Goal: Task Accomplishment & Management: Complete application form

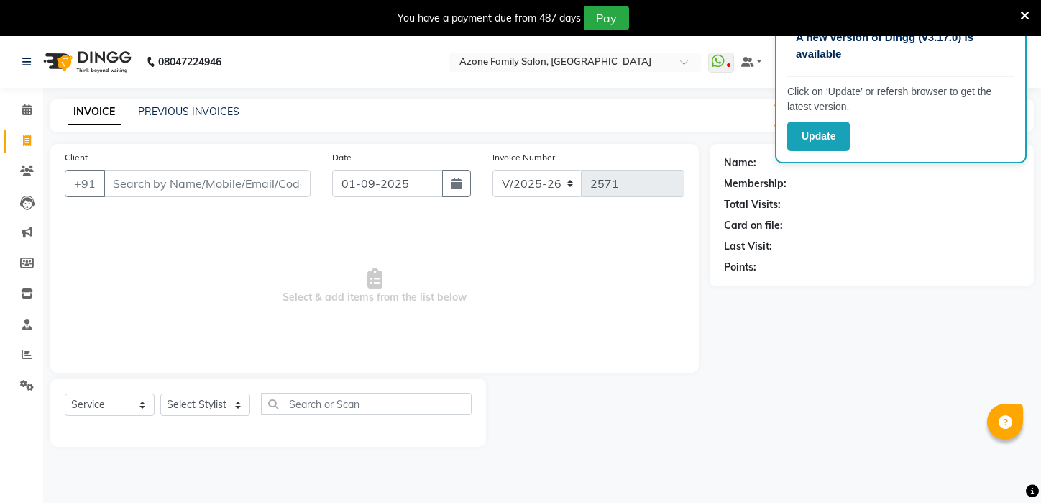
select select "4296"
select select "service"
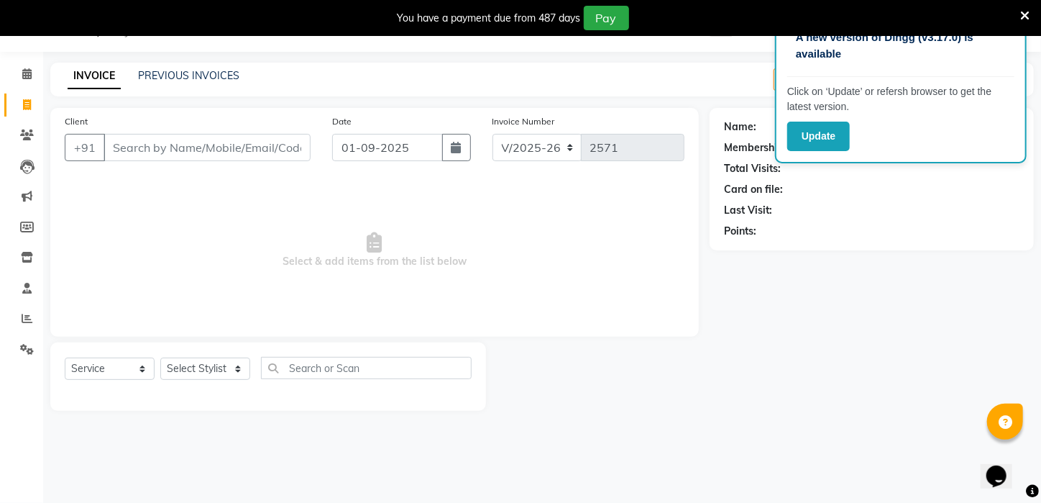
scroll to position [36, 0]
click at [31, 101] on span at bounding box center [26, 105] width 25 height 17
select select "service"
type input "2571"
select select "4296"
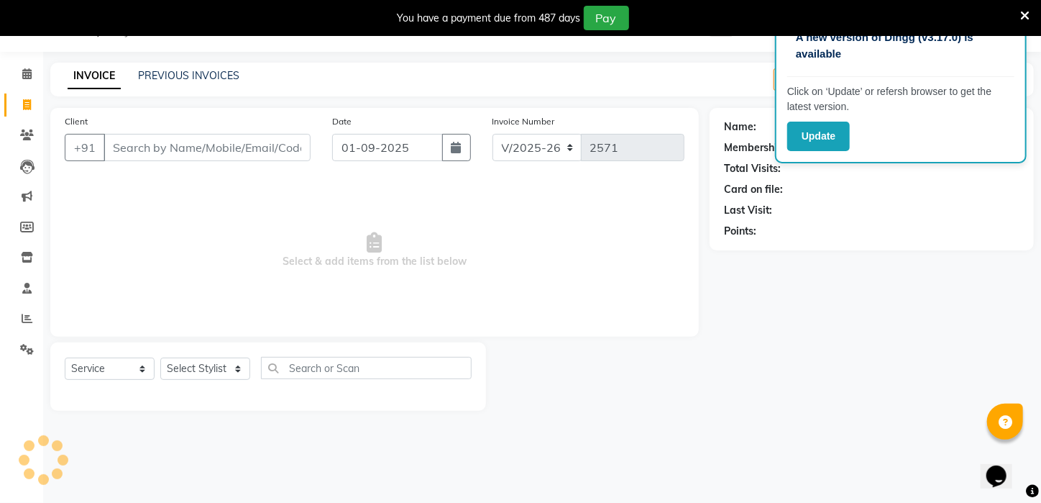
click at [167, 144] on input "Client" at bounding box center [207, 147] width 207 height 27
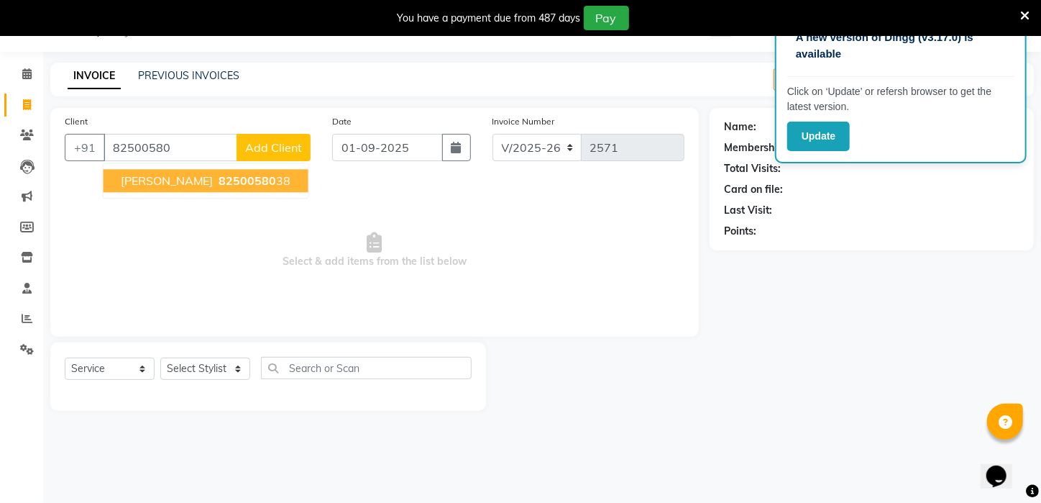
click at [219, 183] on span "82500580" at bounding box center [248, 180] width 58 height 14
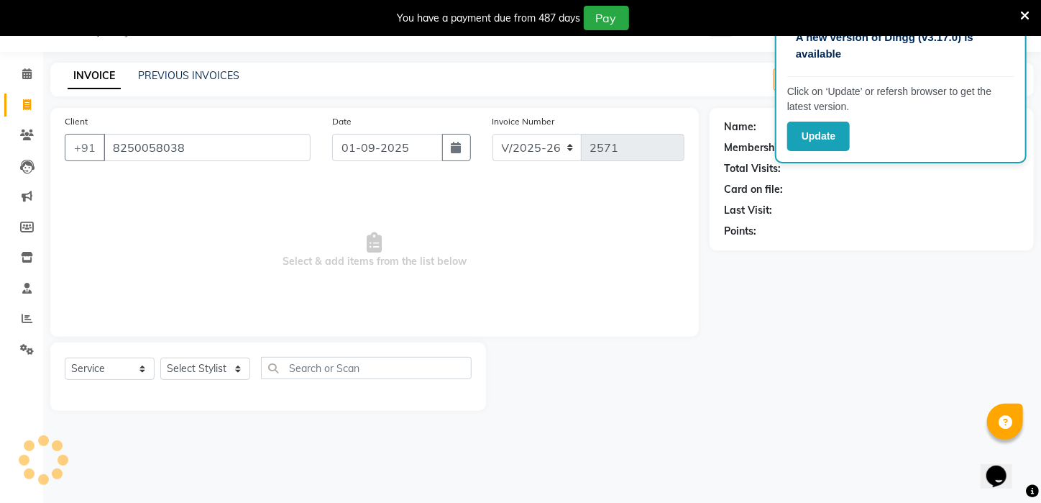
type input "8250058038"
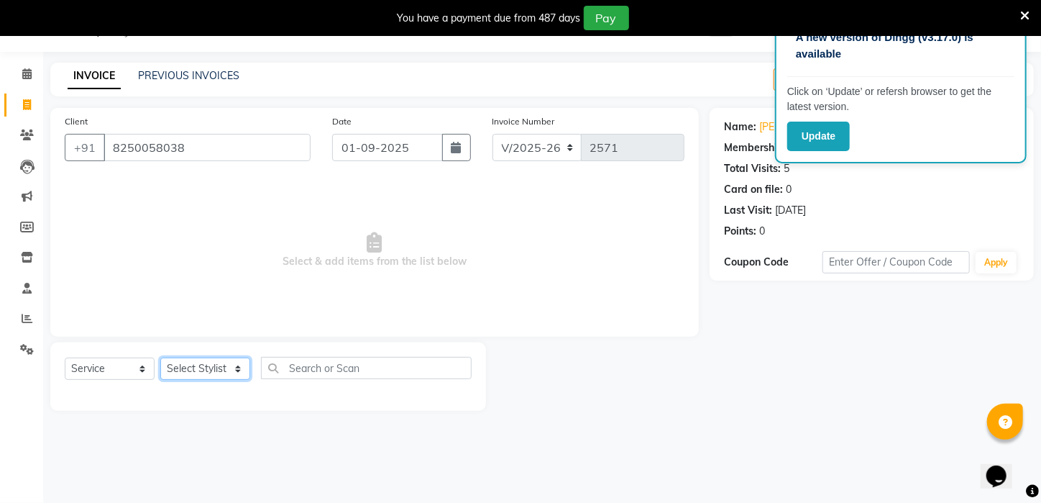
click at [235, 371] on select "Select Stylist [PERSON_NAME] [PERSON_NAME] DEEPIKA [PERSON_NAME] [PERSON_NAME] …" at bounding box center [205, 368] width 90 height 22
select select "23606"
click at [160, 357] on select "Select Stylist [PERSON_NAME] [PERSON_NAME] DEEPIKA [PERSON_NAME] [PERSON_NAME] …" at bounding box center [205, 368] width 90 height 22
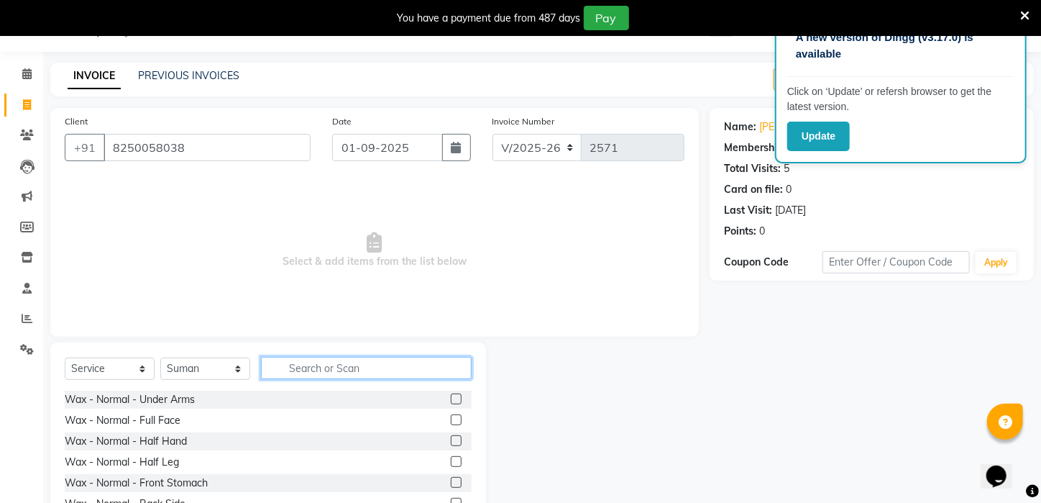
click at [337, 373] on input "text" at bounding box center [366, 368] width 211 height 22
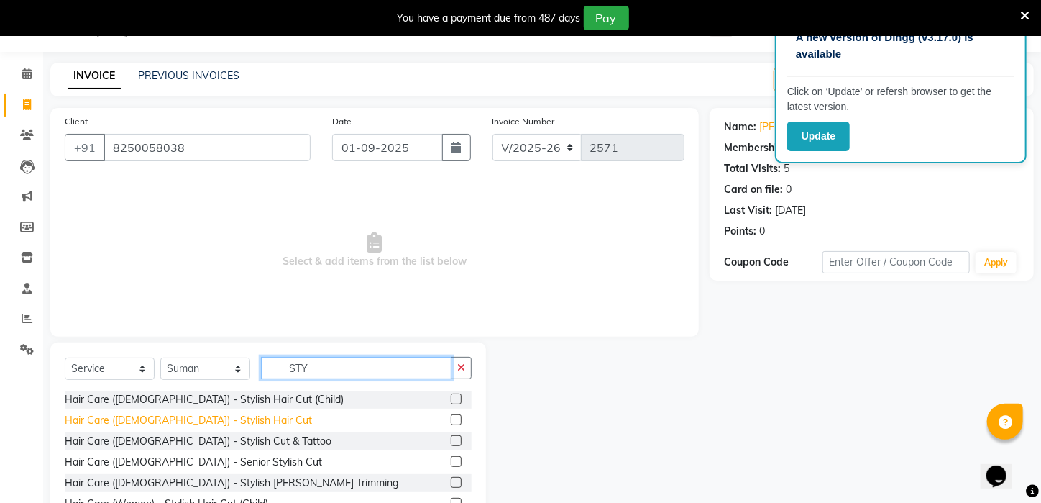
type input "STY"
drag, startPoint x: 181, startPoint y: 419, endPoint x: 463, endPoint y: 412, distance: 282.0
click at [186, 421] on div "Hair Care ([DEMOGRAPHIC_DATA]) - Stylish Hair Cut" at bounding box center [188, 420] width 247 height 15
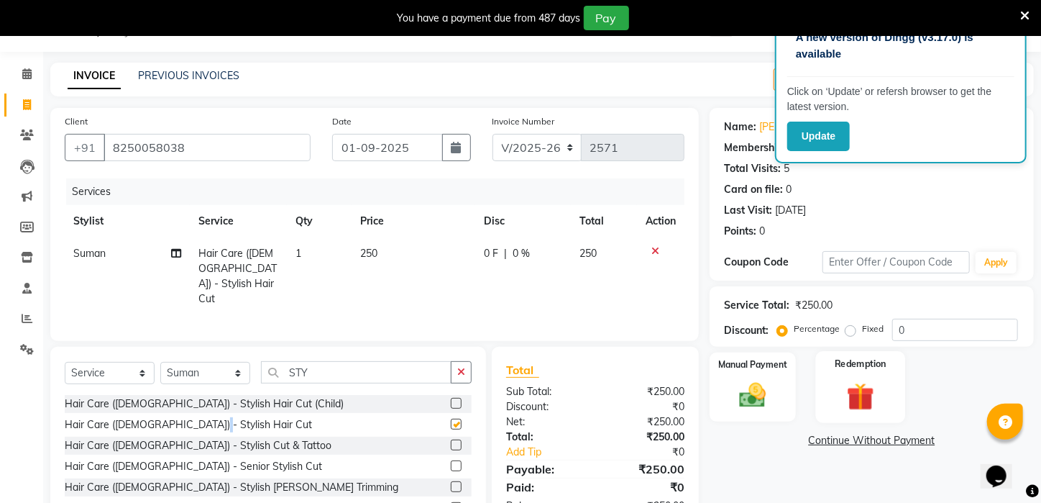
checkbox input "false"
click at [742, 398] on img at bounding box center [753, 396] width 45 height 32
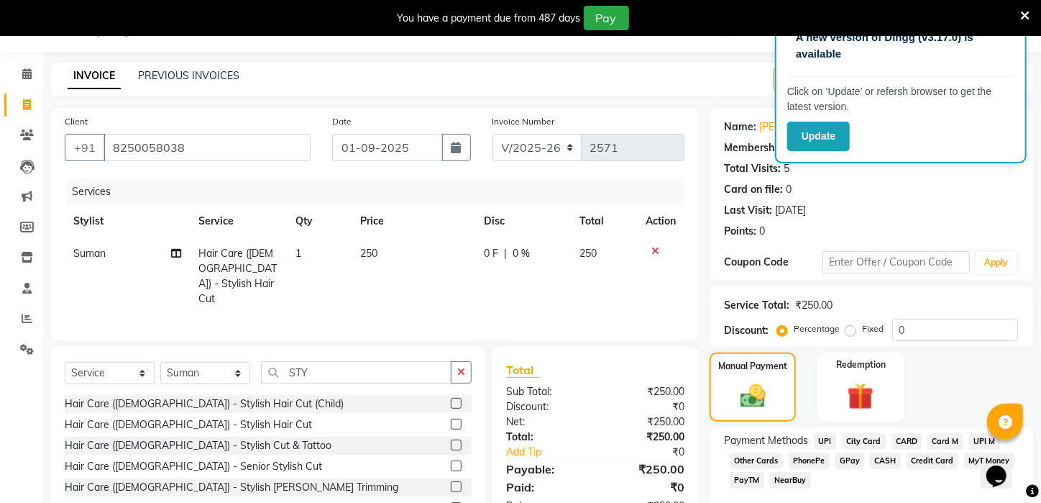
click at [826, 449] on span "UPI" at bounding box center [825, 441] width 22 height 17
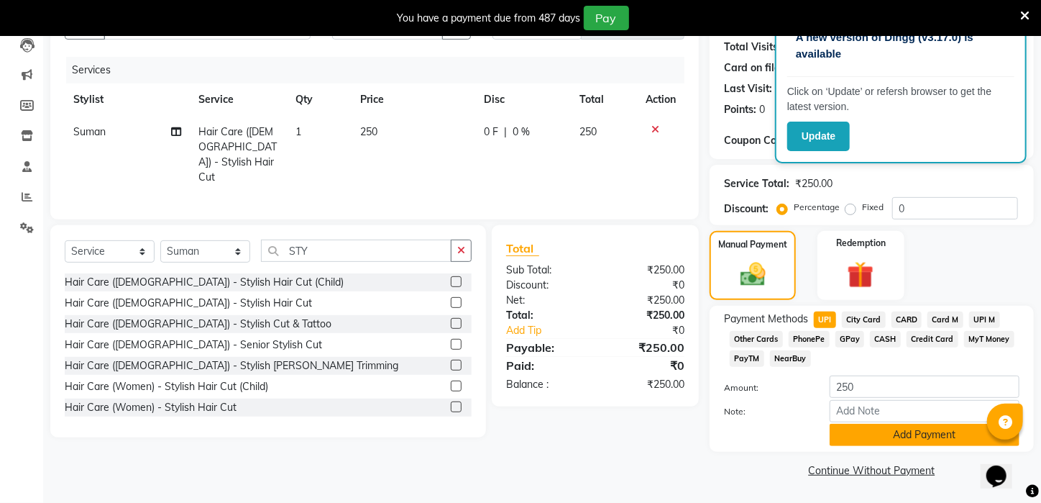
click at [905, 429] on button "Add Payment" at bounding box center [925, 435] width 190 height 22
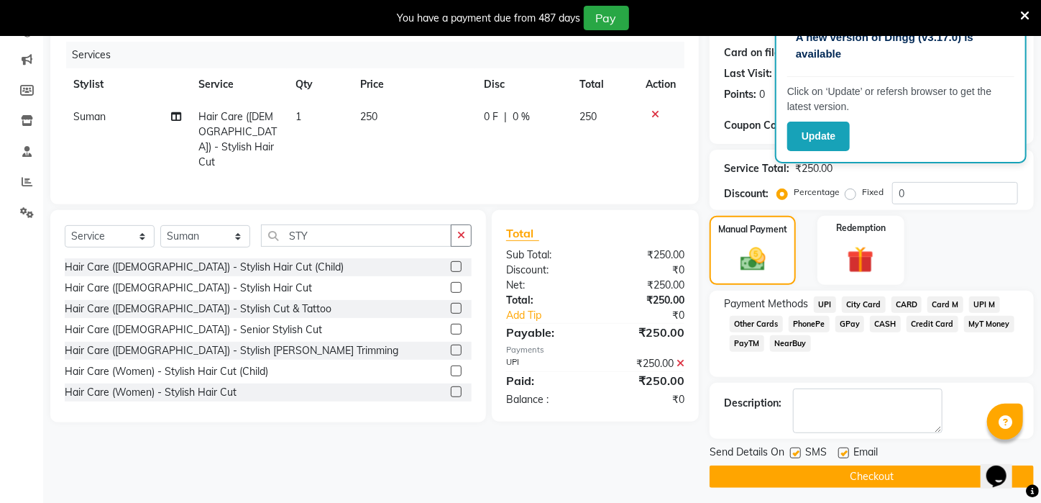
click at [904, 488] on button "Checkout" at bounding box center [872, 476] width 324 height 22
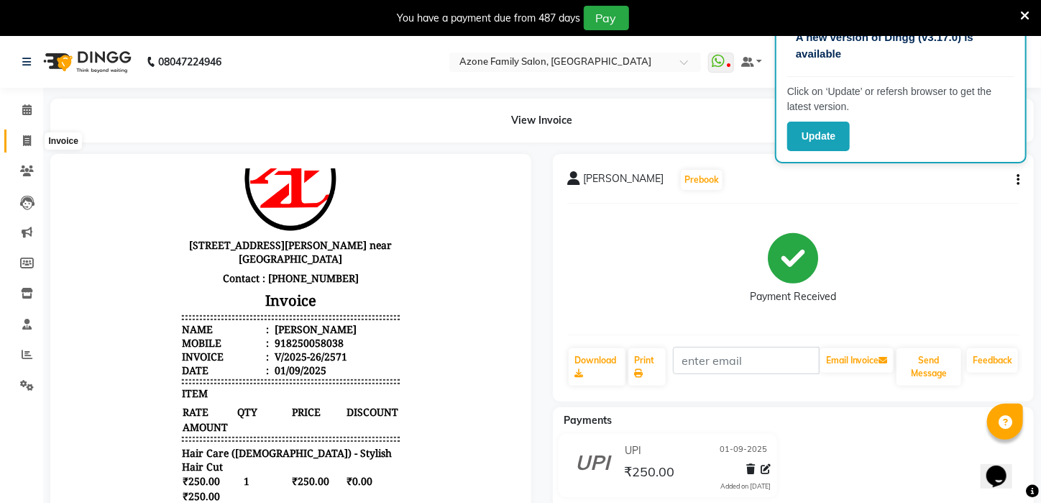
click at [29, 142] on icon at bounding box center [27, 140] width 8 height 11
select select "service"
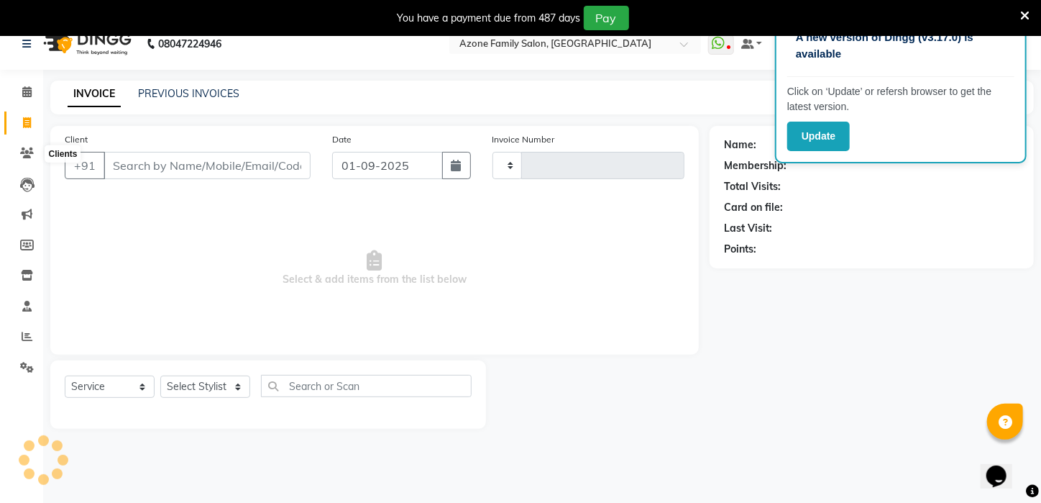
scroll to position [36, 0]
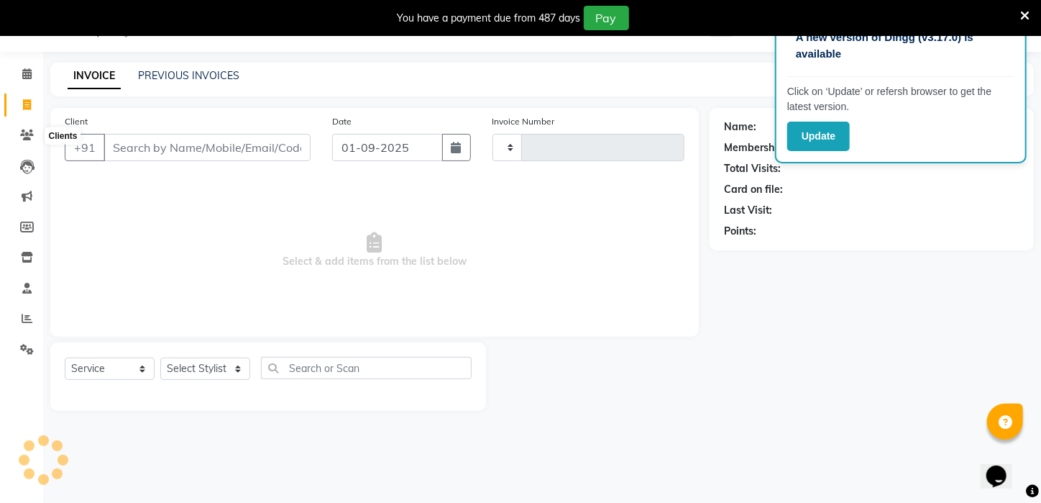
type input "2572"
select select "4296"
click at [234, 367] on select "Select Stylist" at bounding box center [205, 368] width 90 height 22
select select "65480"
click at [160, 357] on select "Select Stylist [PERSON_NAME] [PERSON_NAME] DEEPIKA [PERSON_NAME] [PERSON_NAME] …" at bounding box center [205, 368] width 90 height 22
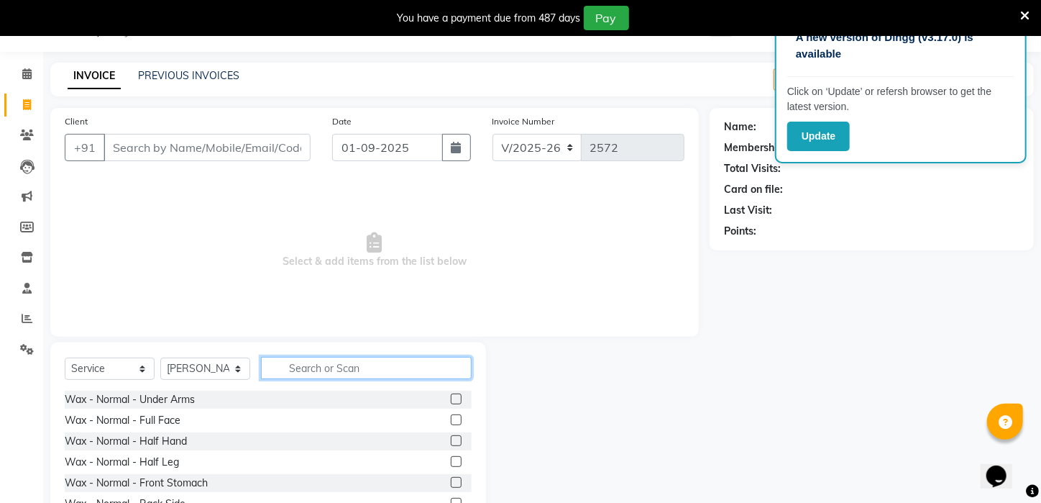
click at [386, 367] on input "text" at bounding box center [366, 368] width 211 height 22
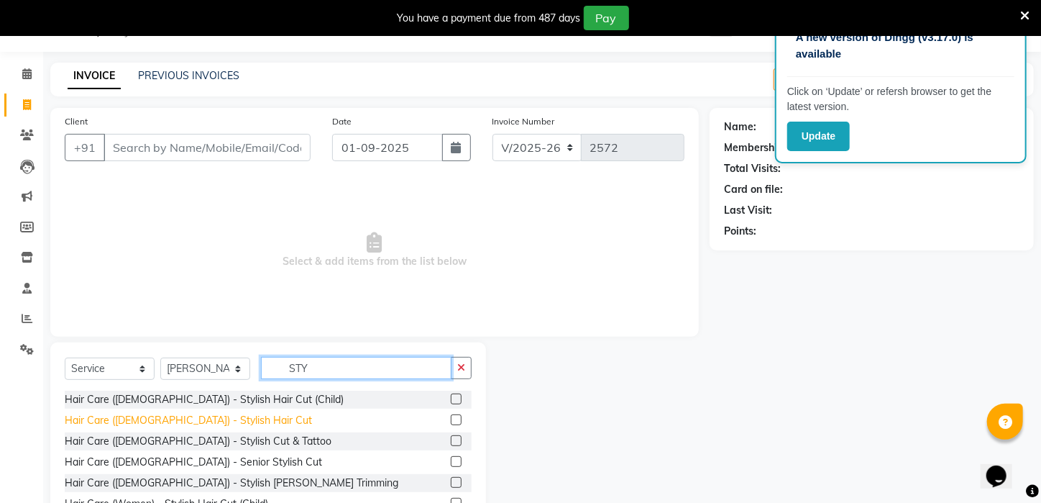
type input "STY"
drag, startPoint x: 208, startPoint y: 421, endPoint x: 255, endPoint y: 410, distance: 48.8
click at [209, 421] on div "Hair Care ([DEMOGRAPHIC_DATA]) - Stylish Hair Cut" at bounding box center [188, 420] width 247 height 15
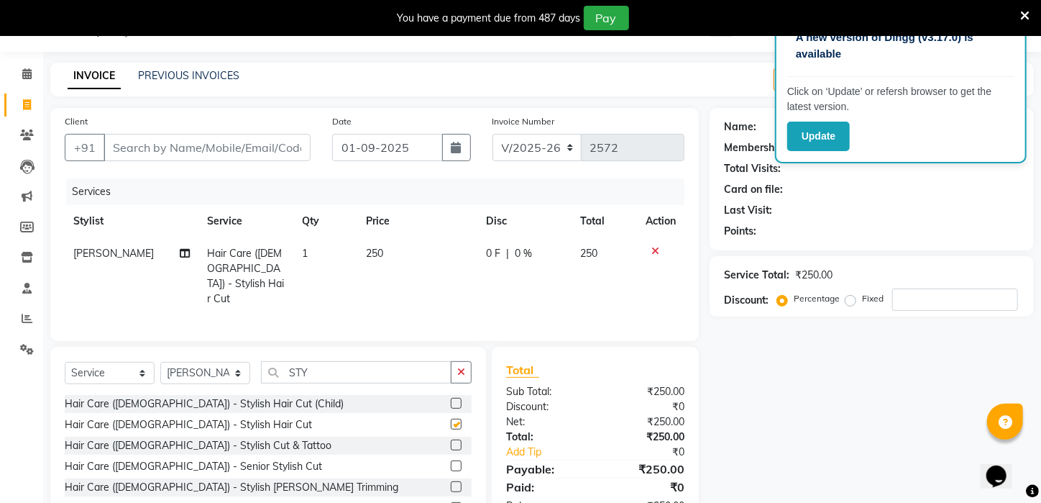
checkbox input "false"
drag, startPoint x: 360, startPoint y: 373, endPoint x: 150, endPoint y: 379, distance: 210.8
click at [150, 379] on div "Select Service Product Membership Package Voucher Prepaid Gift Card Select Styl…" at bounding box center [268, 378] width 407 height 34
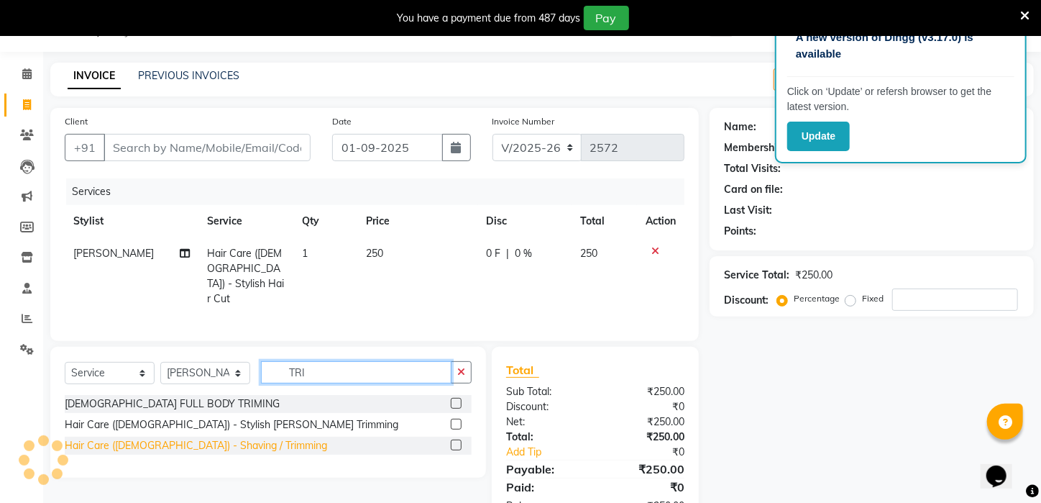
type input "TRI"
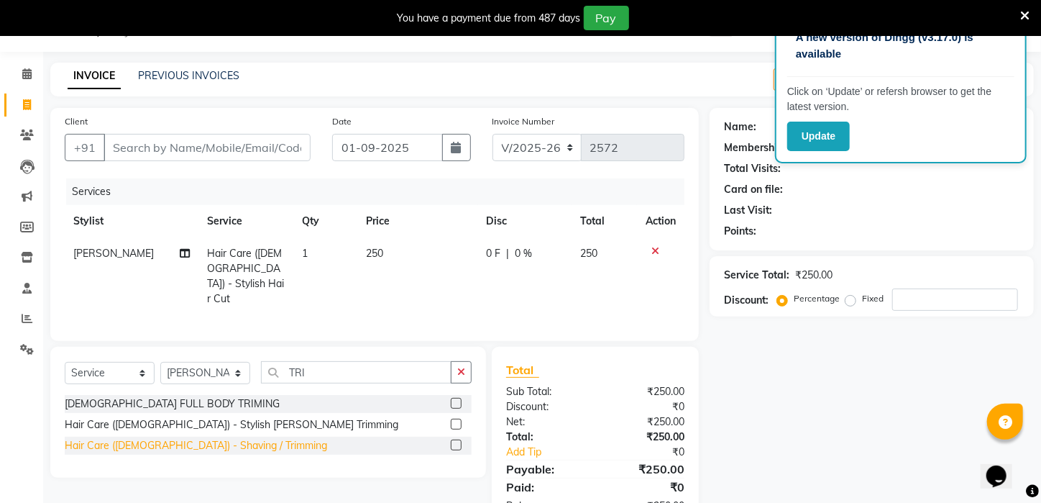
click at [157, 442] on div "Hair Care ([DEMOGRAPHIC_DATA]) - Shaving / Trimming" at bounding box center [196, 445] width 262 height 15
checkbox input "false"
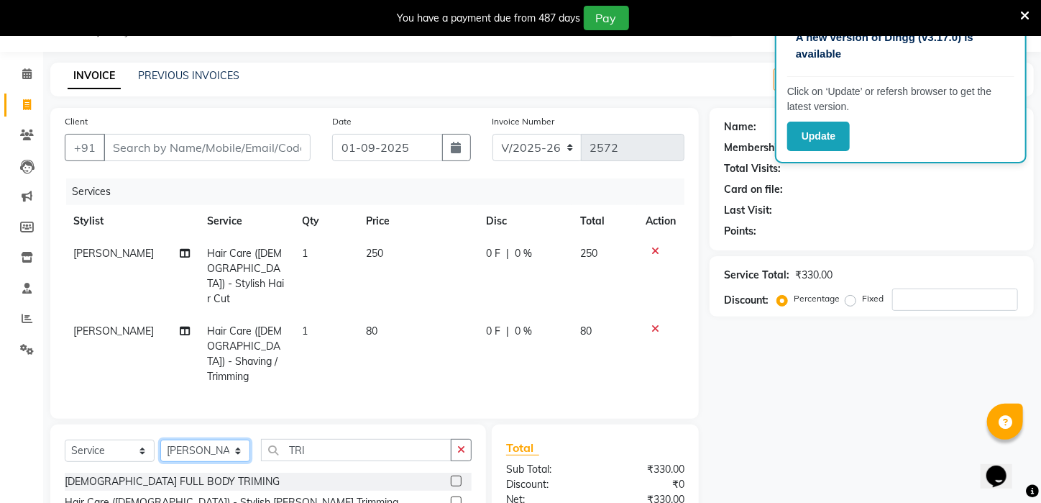
click at [188, 439] on select "Select Stylist [PERSON_NAME] [PERSON_NAME] DEEPIKA [PERSON_NAME] [PERSON_NAME] …" at bounding box center [205, 450] width 90 height 22
select select "23459"
click at [160, 439] on select "Select Stylist [PERSON_NAME] [PERSON_NAME] DEEPIKA [PERSON_NAME] [PERSON_NAME] …" at bounding box center [205, 450] width 90 height 22
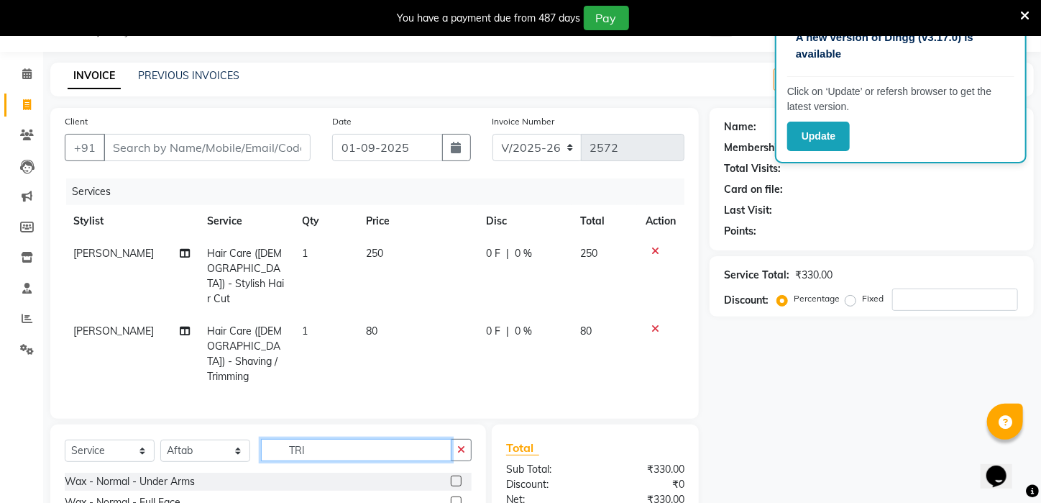
drag, startPoint x: 317, startPoint y: 418, endPoint x: 164, endPoint y: 417, distance: 153.2
click at [164, 439] on div "Select Service Product Membership Package Voucher Prepaid Gift Card Select Styl…" at bounding box center [268, 456] width 407 height 34
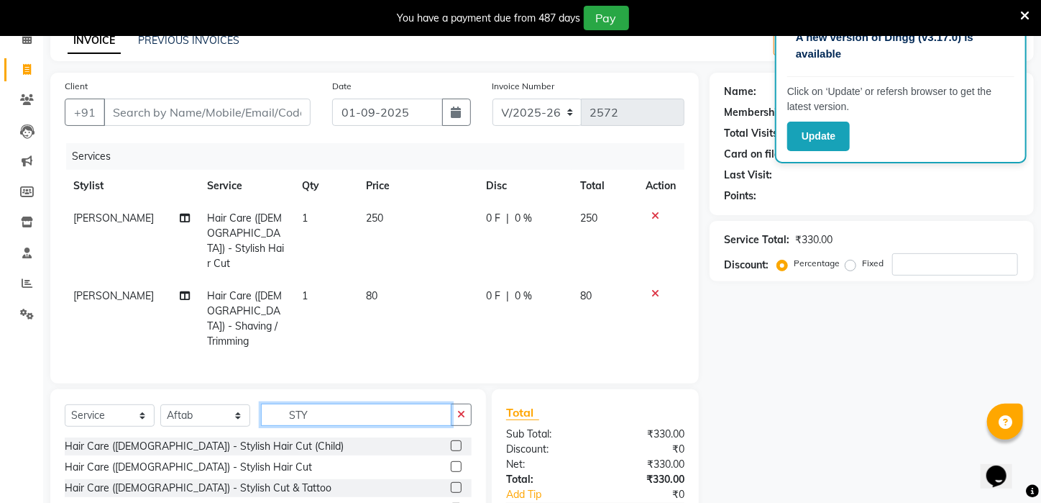
scroll to position [157, 0]
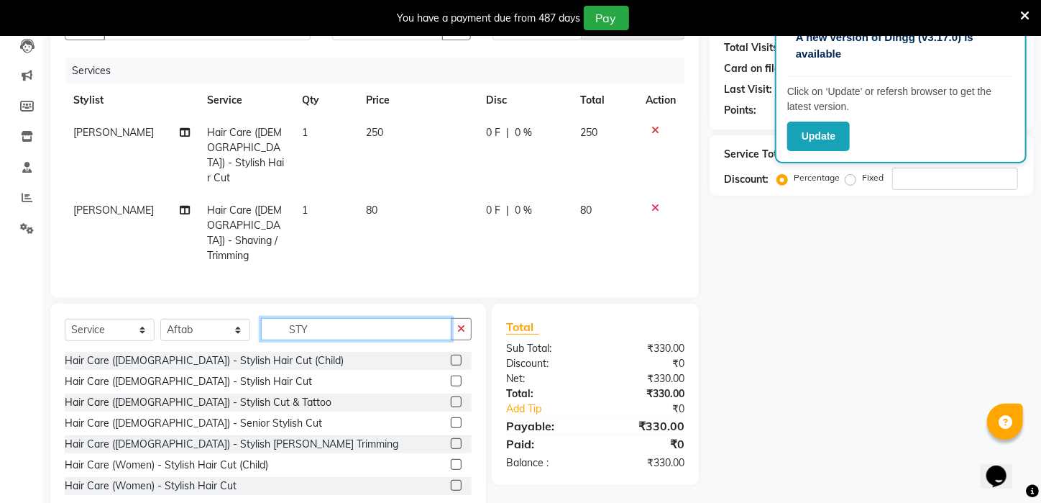
drag, startPoint x: 1044, startPoint y: 380, endPoint x: 6, endPoint y: 37, distance: 1092.7
type input "STY"
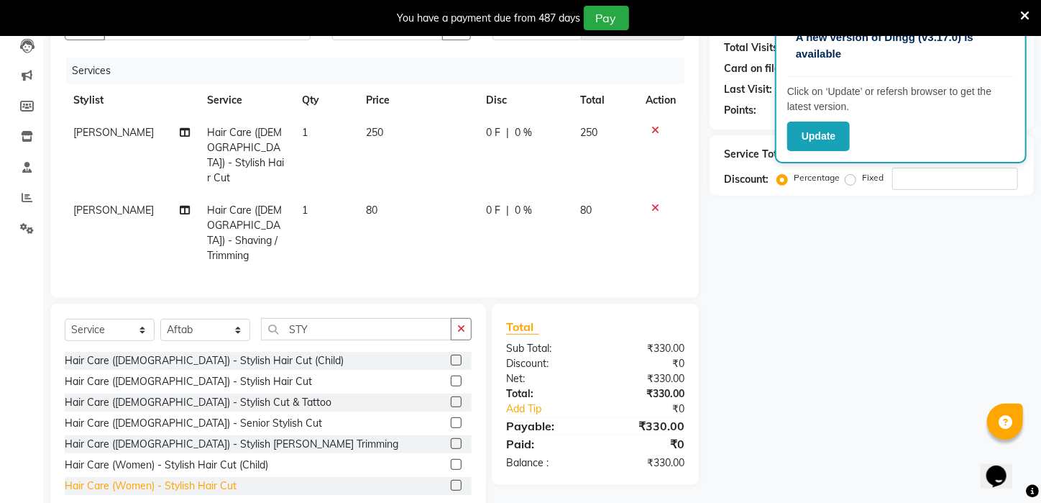
click at [179, 478] on div "Hair Care (Women) - Stylish Hair Cut" at bounding box center [151, 485] width 172 height 15
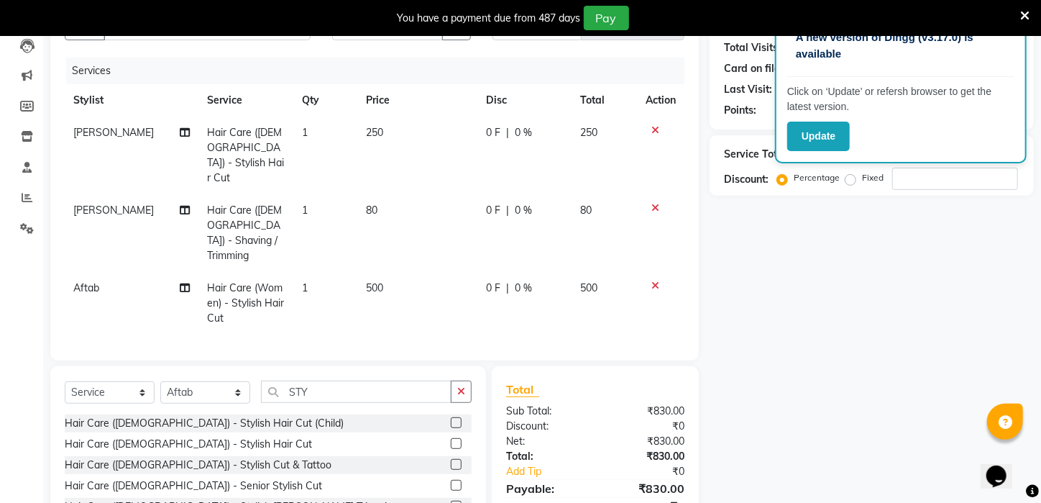
checkbox input "false"
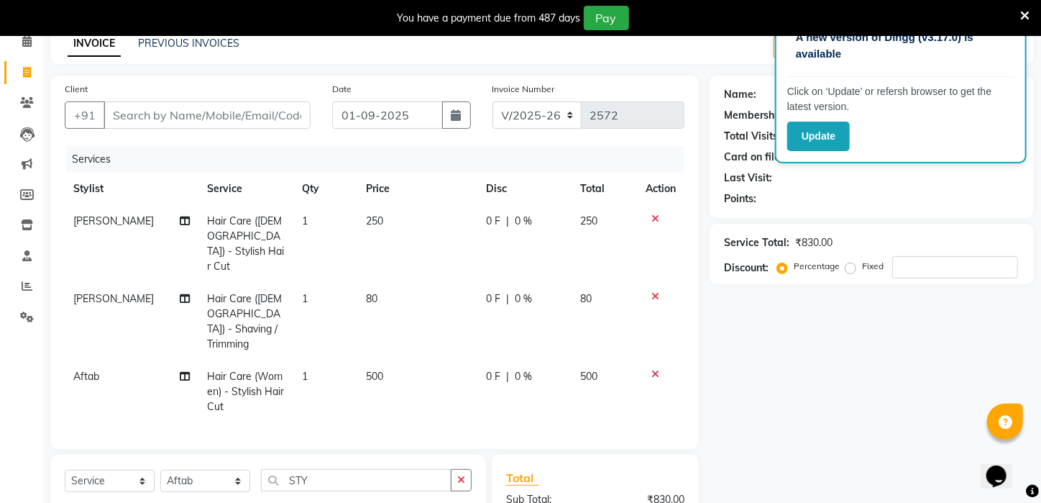
scroll to position [0, 0]
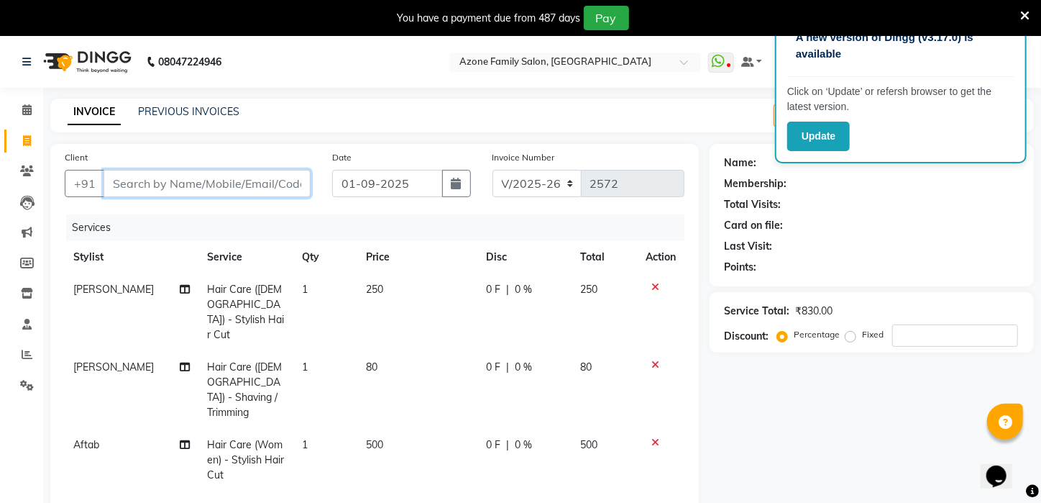
click at [198, 186] on input "Client" at bounding box center [207, 183] width 207 height 27
type input "8"
type input "0"
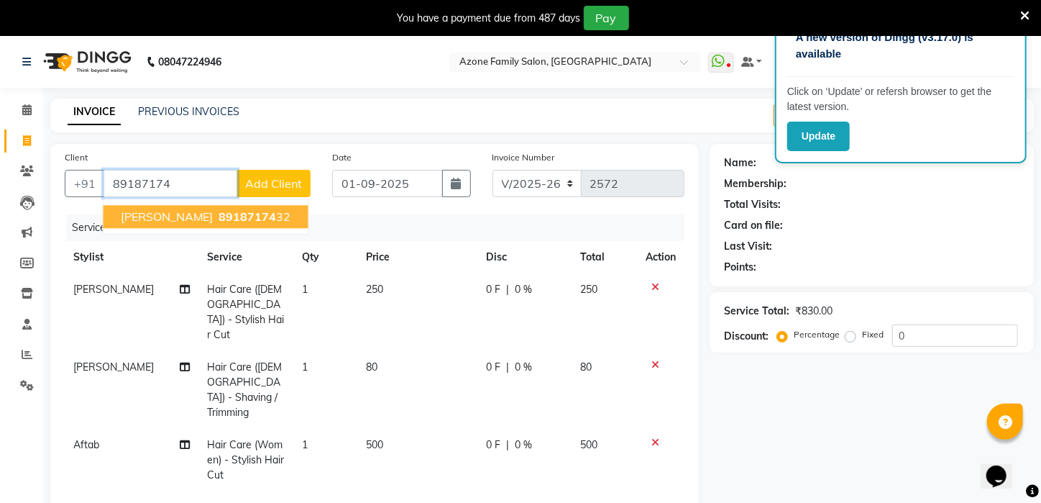
click at [219, 220] on span "89187174" at bounding box center [248, 216] width 58 height 14
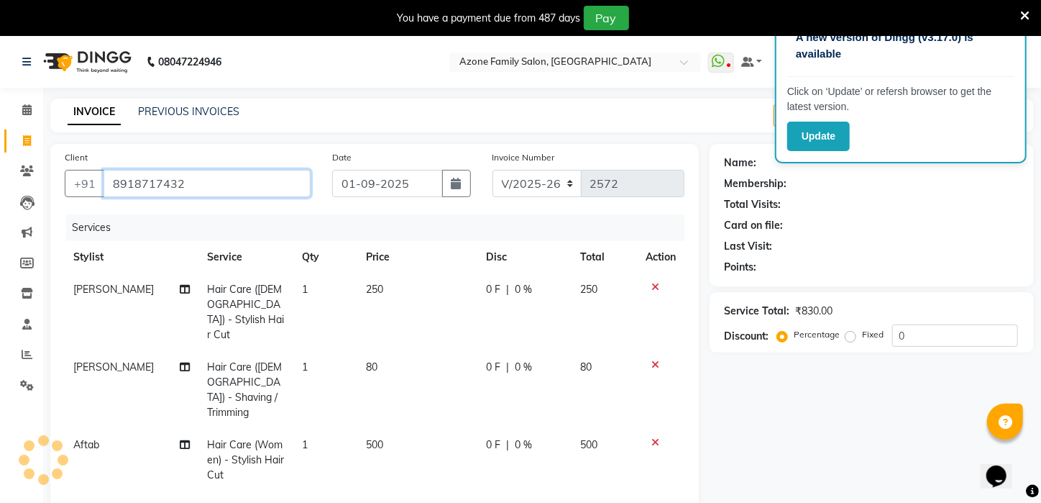
type input "8918717432"
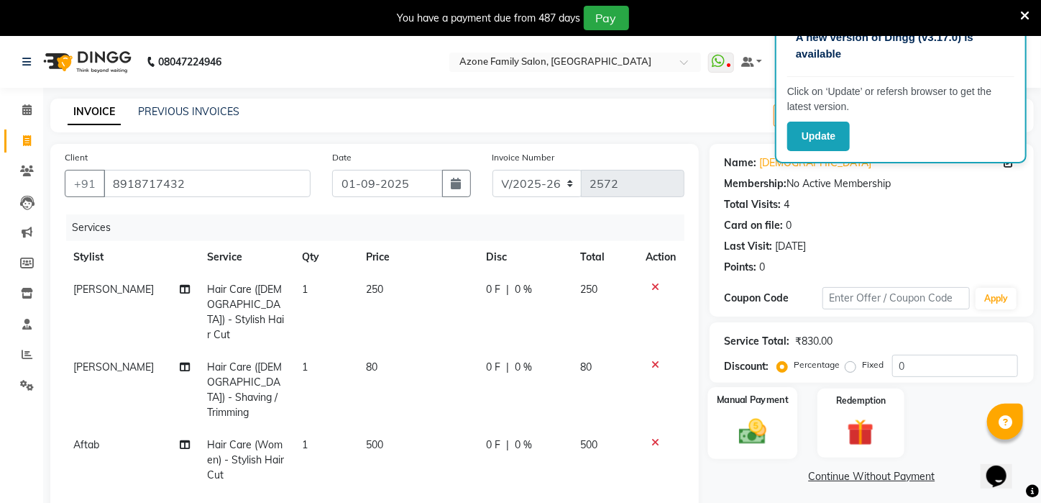
click at [777, 446] on div "Manual Payment" at bounding box center [753, 423] width 90 height 72
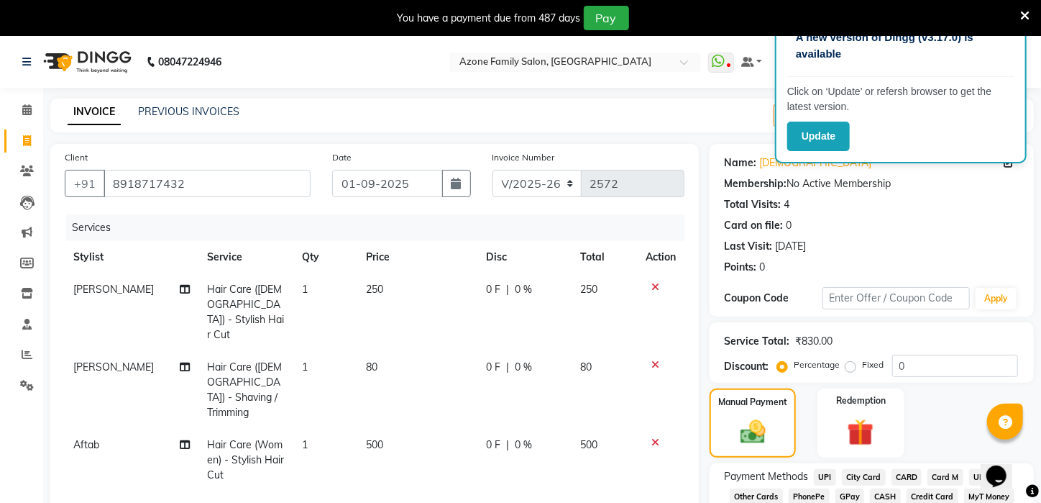
scroll to position [219, 0]
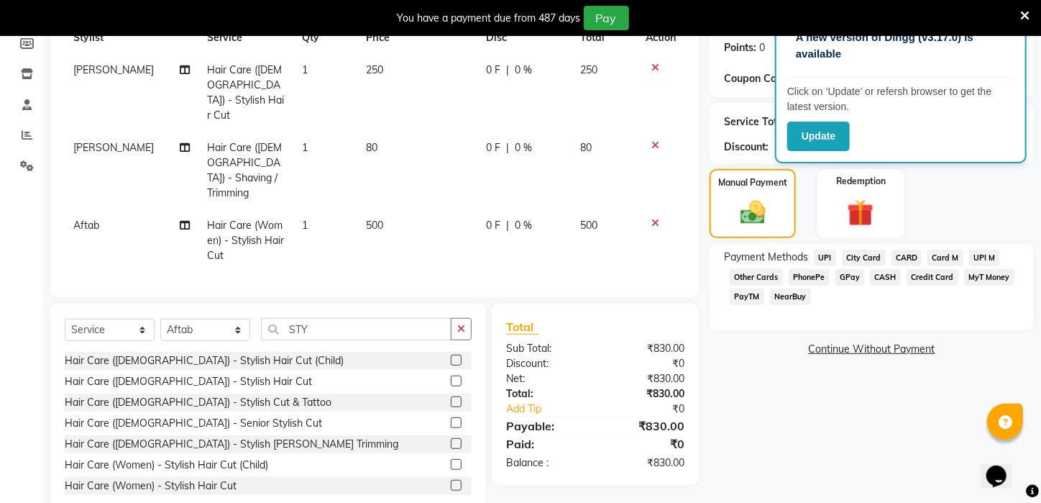
drag, startPoint x: 1045, startPoint y: 343, endPoint x: 5, endPoint y: 26, distance: 1087.2
click at [888, 286] on span "CASH" at bounding box center [885, 277] width 31 height 17
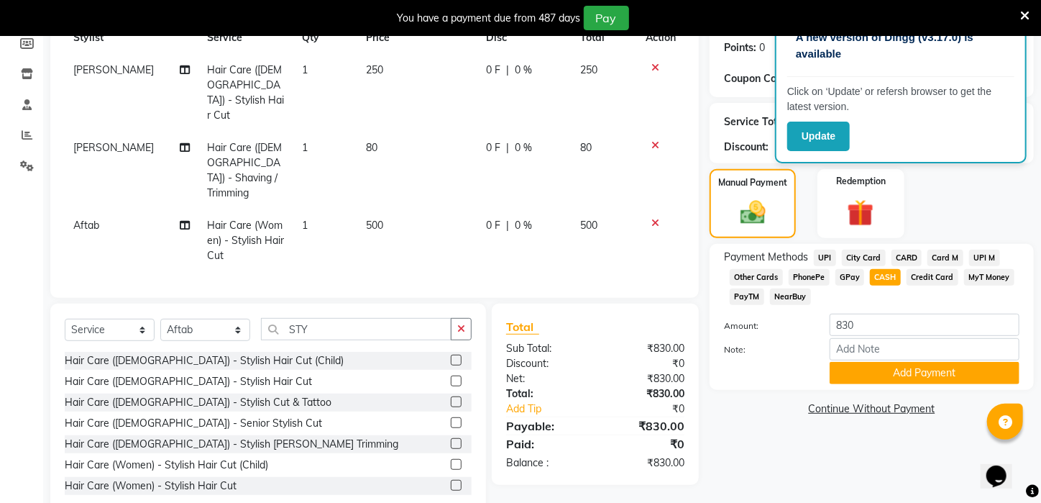
click at [888, 390] on div "Payment Methods UPI City Card CARD Card M UPI M Other Cards PhonePe GPay CASH C…" at bounding box center [872, 317] width 324 height 146
click at [883, 384] on button "Add Payment" at bounding box center [925, 373] width 190 height 22
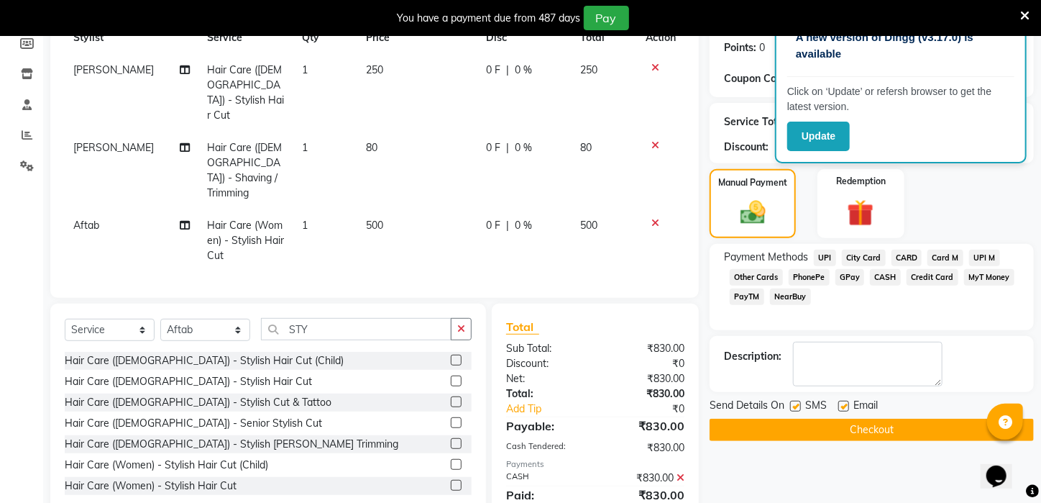
click at [895, 441] on button "Checkout" at bounding box center [872, 430] width 324 height 22
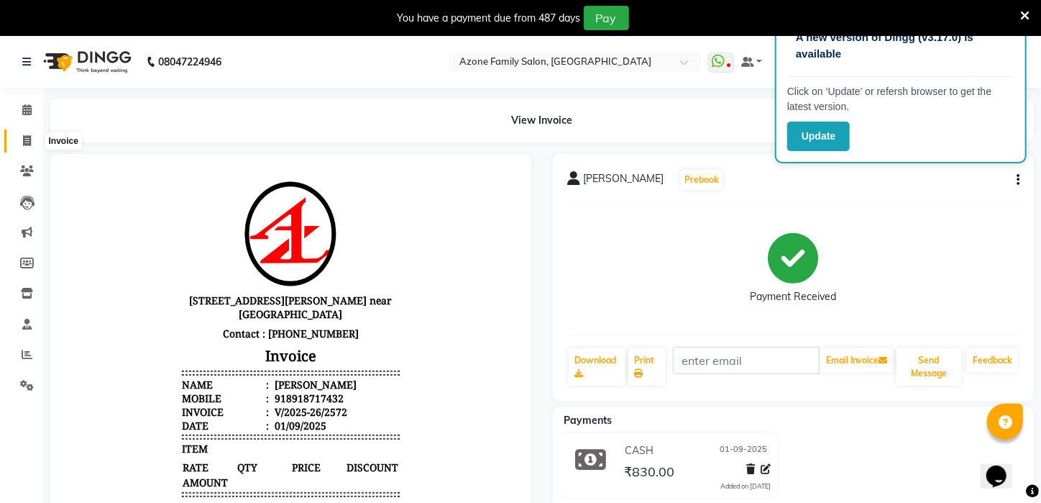
click at [30, 146] on span at bounding box center [26, 141] width 25 height 17
select select "service"
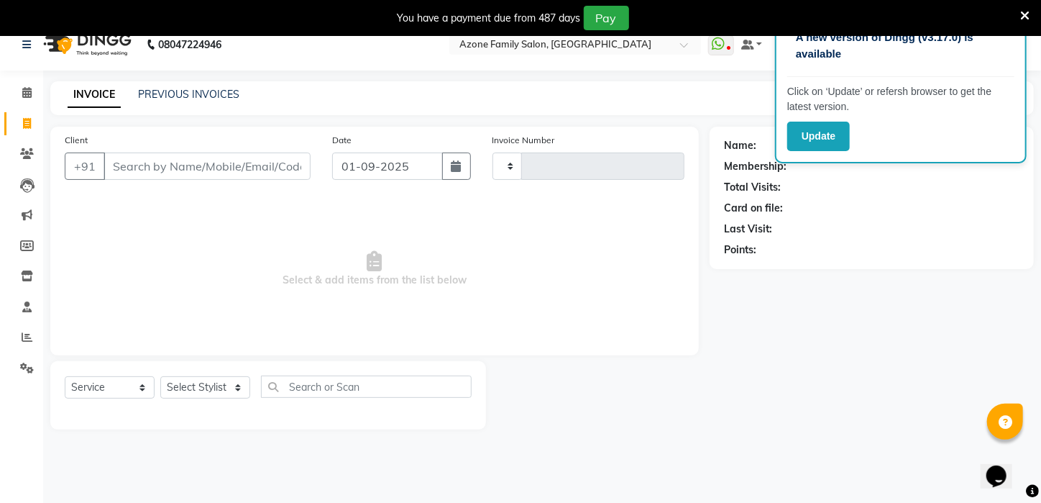
scroll to position [36, 0]
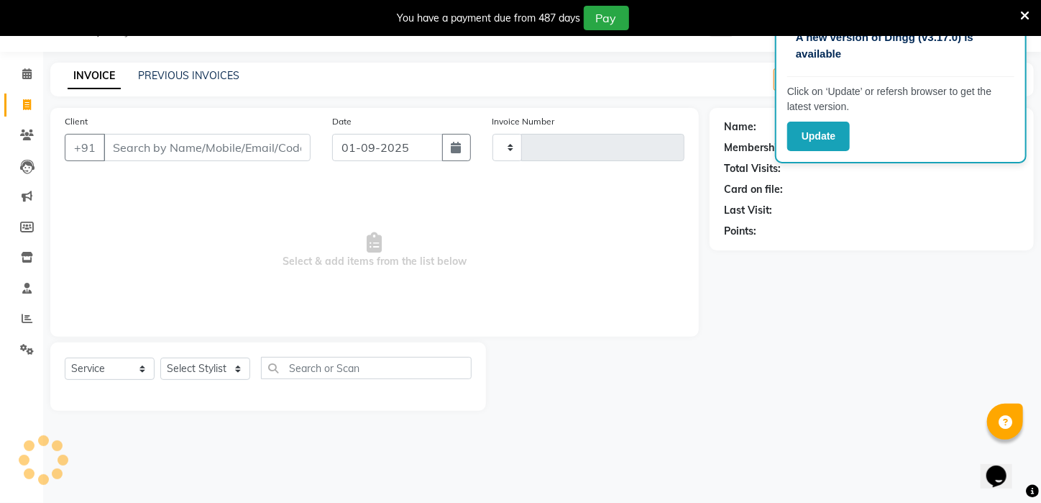
type input "2573"
select select "4296"
click at [208, 378] on select "Select Stylist" at bounding box center [205, 368] width 90 height 22
select select "25302"
click at [160, 357] on select "Select Stylist [PERSON_NAME] [PERSON_NAME] DEEPIKA [PERSON_NAME] [PERSON_NAME] …" at bounding box center [205, 368] width 90 height 22
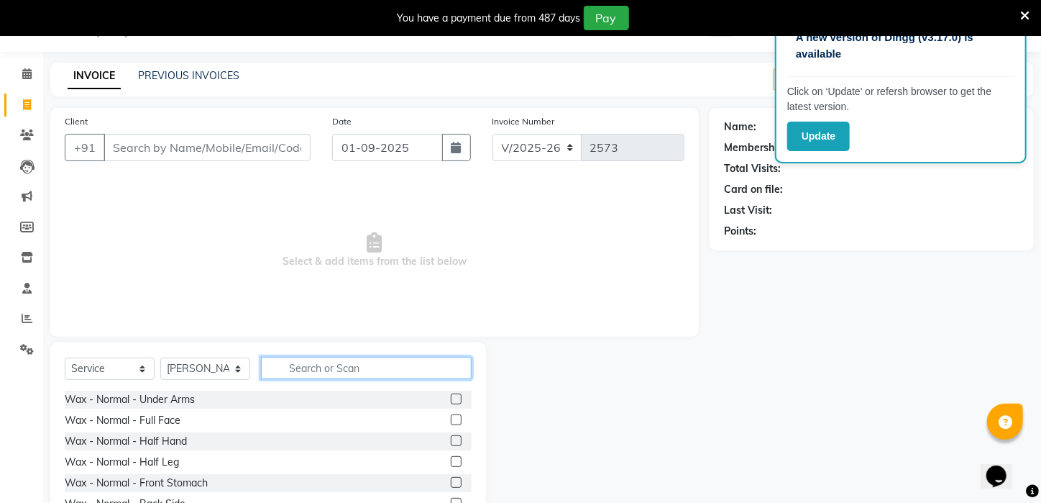
click at [370, 362] on input "text" at bounding box center [366, 368] width 211 height 22
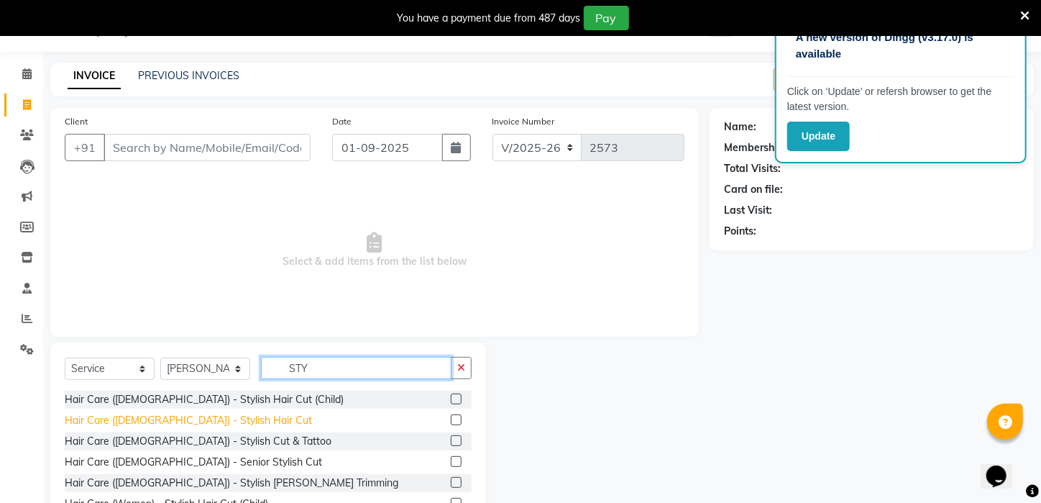
type input "STY"
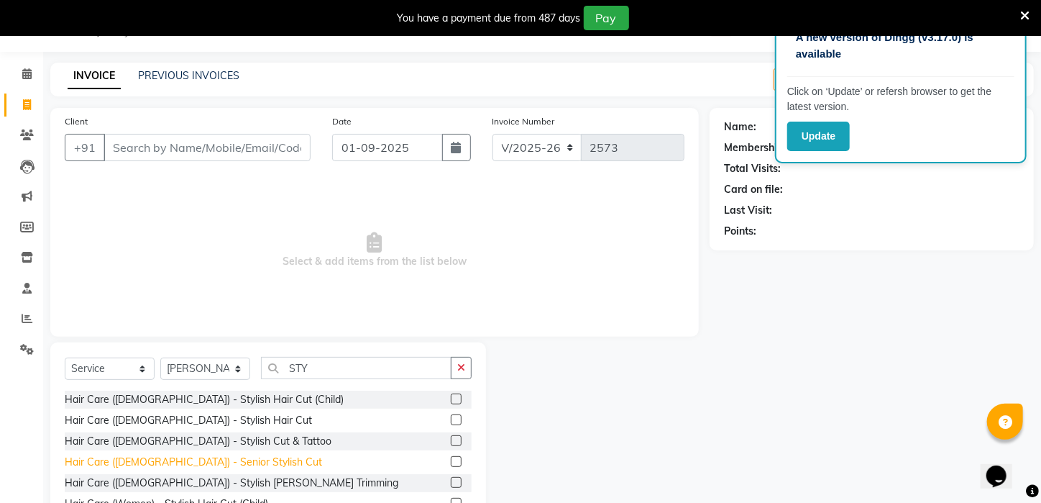
drag, startPoint x: 157, startPoint y: 419, endPoint x: 175, endPoint y: 455, distance: 39.6
click at [158, 421] on div "Hair Care ([DEMOGRAPHIC_DATA]) - Stylish Hair Cut" at bounding box center [188, 420] width 247 height 15
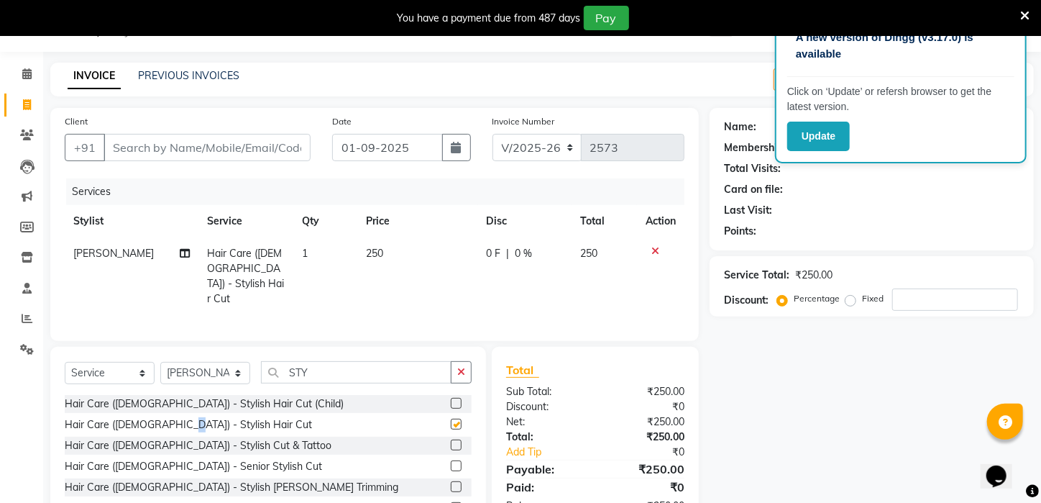
checkbox input "false"
click at [183, 480] on div "Hair Care ([DEMOGRAPHIC_DATA]) - Stylish [PERSON_NAME] Trimming" at bounding box center [232, 487] width 334 height 15
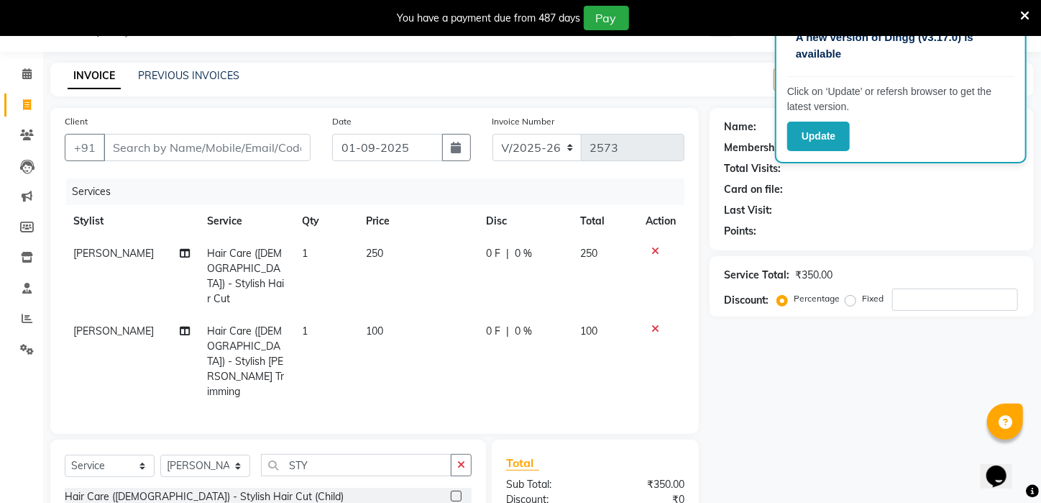
checkbox input "false"
drag, startPoint x: 334, startPoint y: 416, endPoint x: 223, endPoint y: 421, distance: 110.9
click at [223, 454] on div "Select Service Product Membership Package Voucher Prepaid Gift Card Select Styl…" at bounding box center [268, 471] width 407 height 34
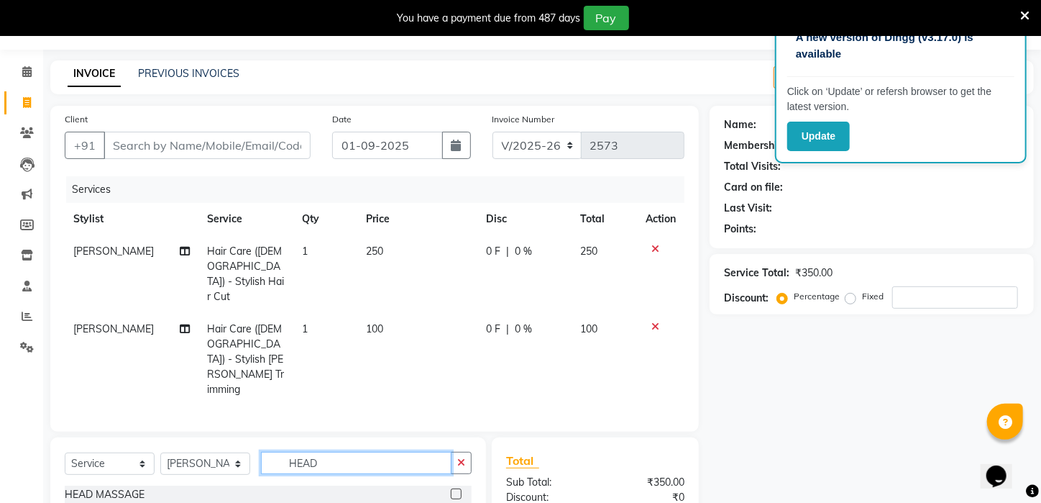
scroll to position [71, 0]
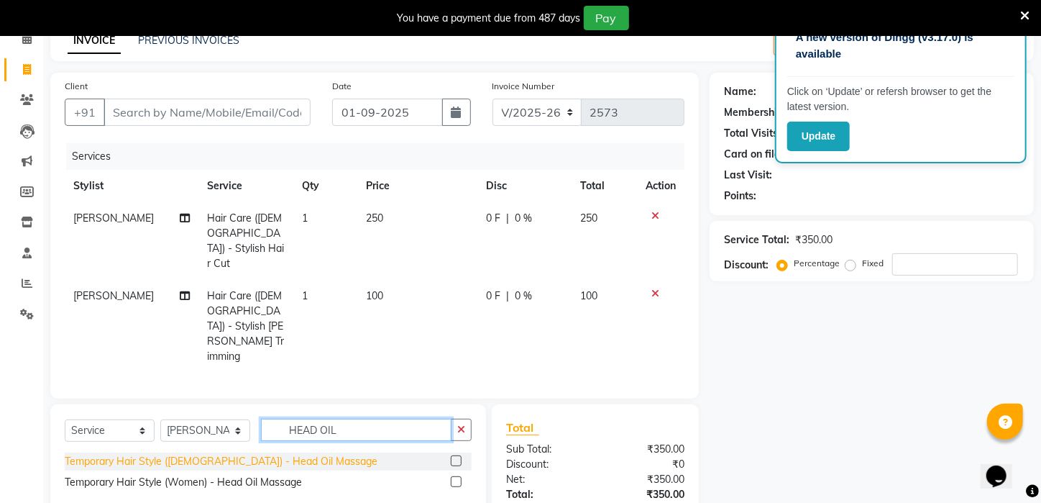
type input "HEAD OIL"
click at [253, 454] on div "Temporary Hair Style ([DEMOGRAPHIC_DATA]) - Head Oil Massage" at bounding box center [221, 461] width 313 height 15
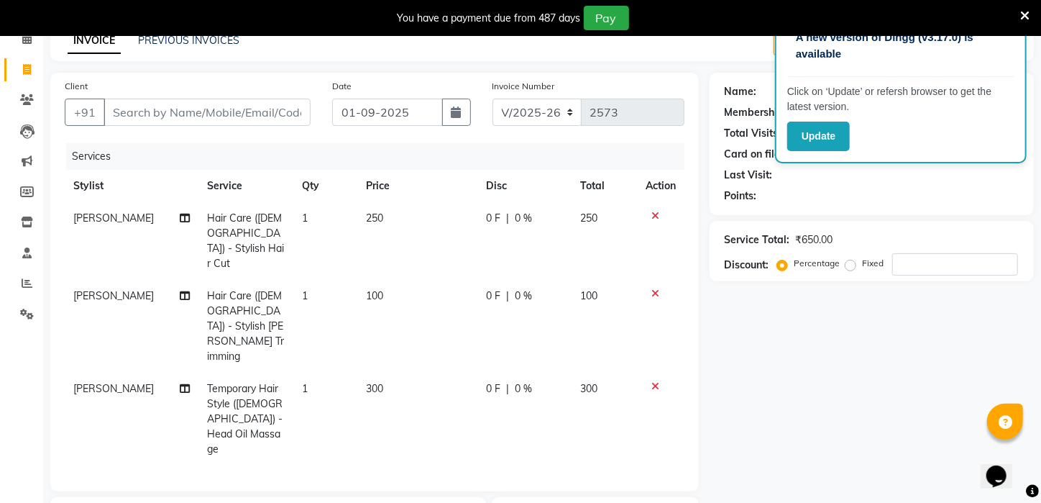
checkbox input "false"
select select "23846"
drag, startPoint x: 344, startPoint y: 442, endPoint x: 250, endPoint y: 452, distance: 94.8
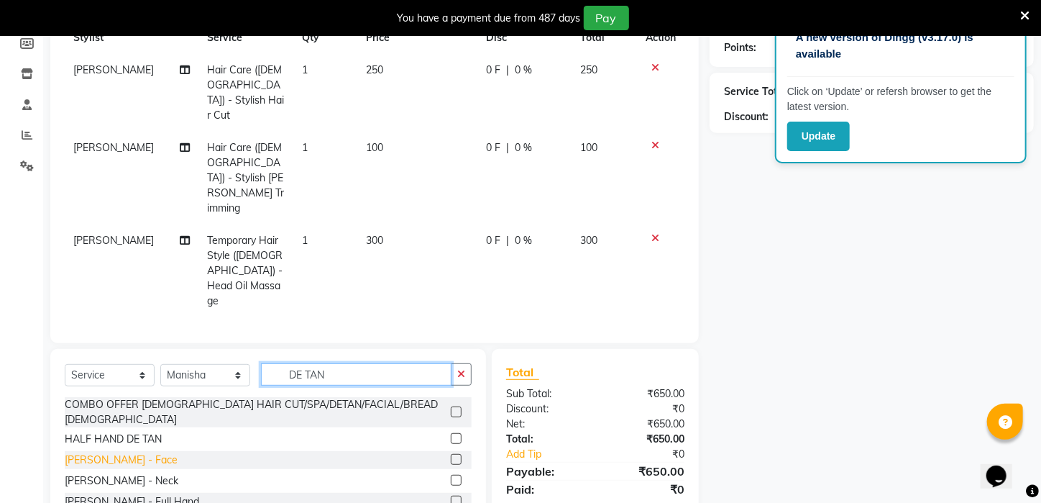
type input "DE TAN"
click at [127, 452] on div "[PERSON_NAME] - Face" at bounding box center [121, 459] width 113 height 15
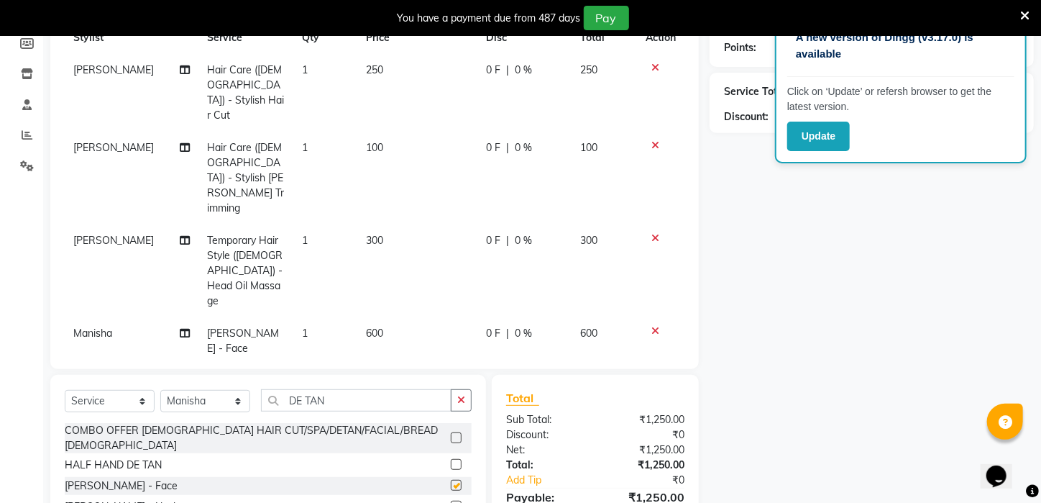
checkbox input "false"
drag, startPoint x: 341, startPoint y: 327, endPoint x: 161, endPoint y: 331, distance: 179.8
click at [161, 389] on div "Select Service Product Membership Package Voucher Prepaid Gift Card Select Styl…" at bounding box center [268, 406] width 407 height 34
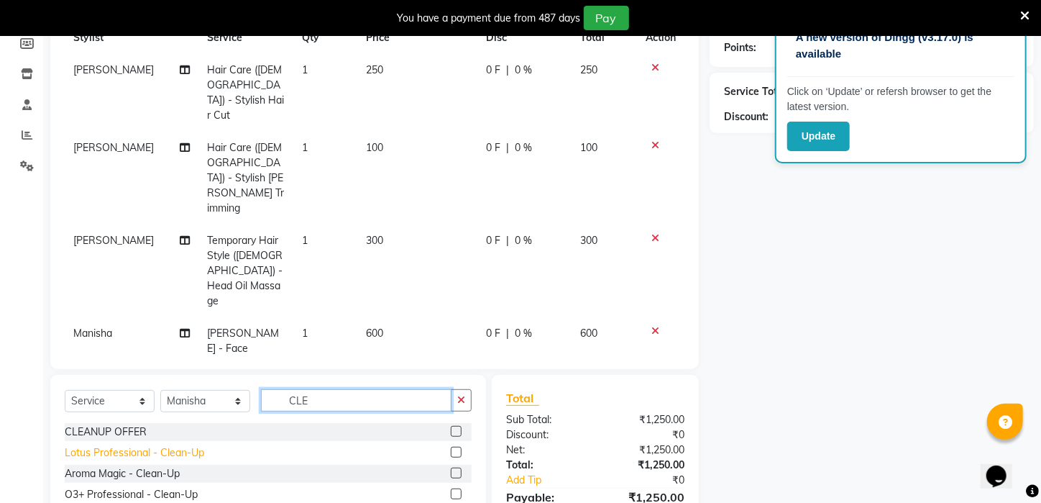
type input "CLE"
click at [132, 445] on div "Lotus Professional - Clean-Up" at bounding box center [135, 452] width 140 height 15
checkbox input "false"
click at [370, 365] on td "400" at bounding box center [417, 388] width 121 height 47
select select "23846"
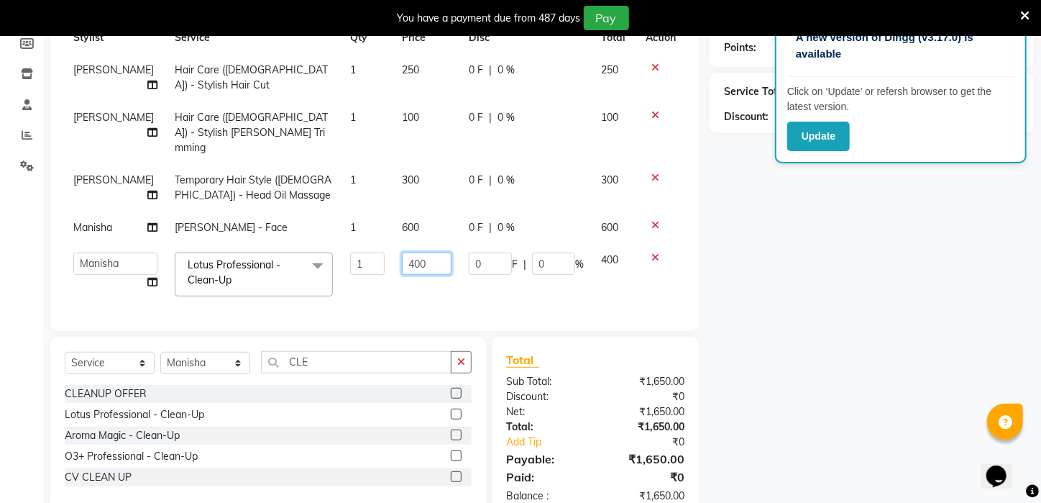
drag, startPoint x: 414, startPoint y: 250, endPoint x: 379, endPoint y: 257, distance: 36.0
click at [393, 257] on td "400" at bounding box center [427, 274] width 68 height 61
type input "500"
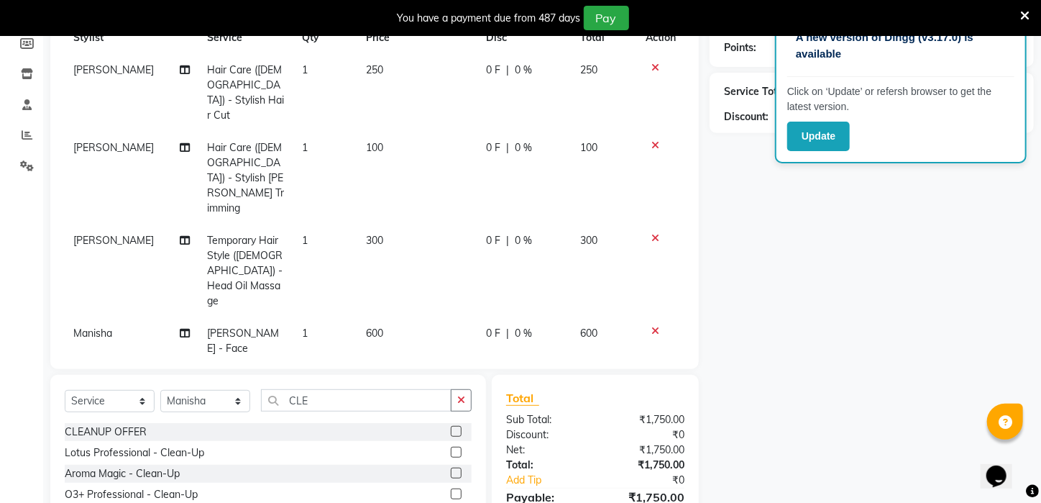
click at [379, 365] on td "500" at bounding box center [417, 388] width 121 height 47
select select "23846"
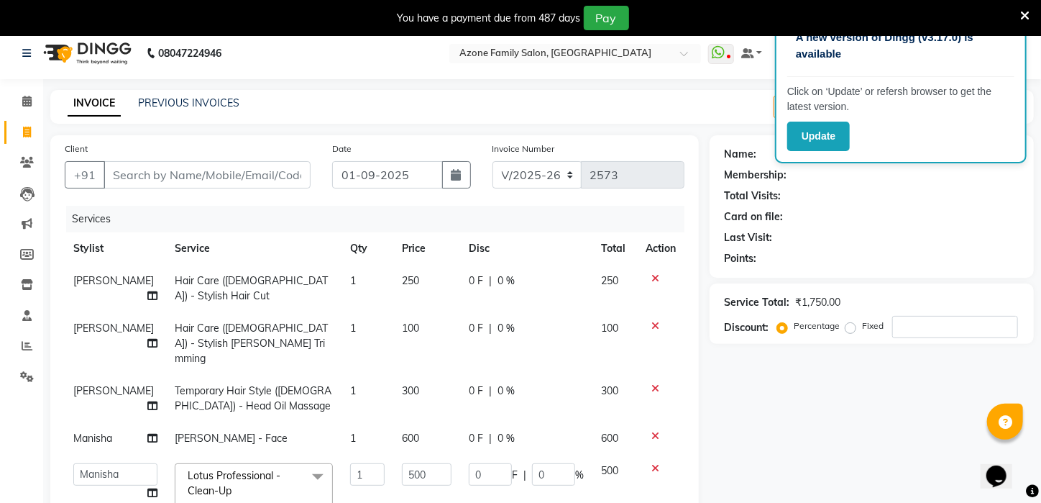
scroll to position [0, 0]
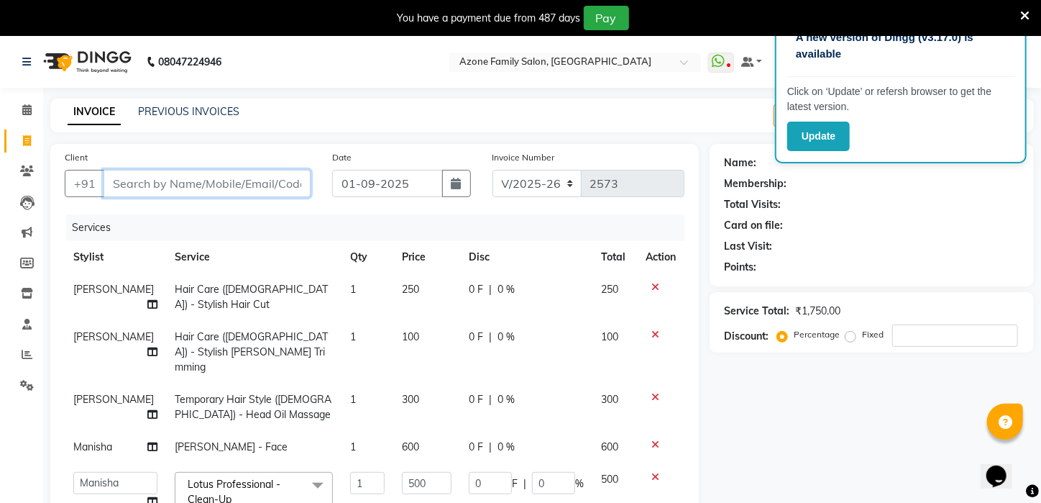
click at [171, 186] on input "Client" at bounding box center [207, 183] width 207 height 27
type input "9"
type input "0"
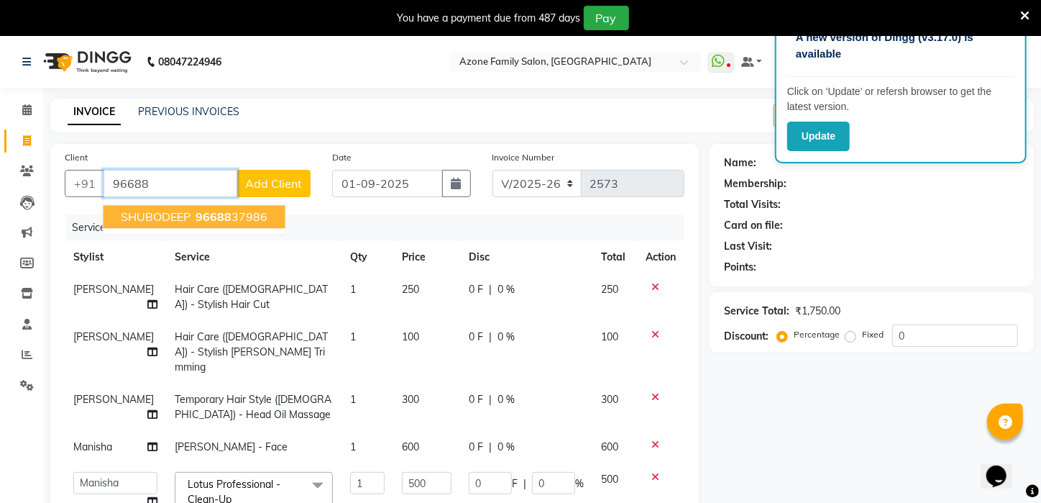
click at [164, 224] on button "SHUBODEEP 96688 37986" at bounding box center [195, 216] width 182 height 23
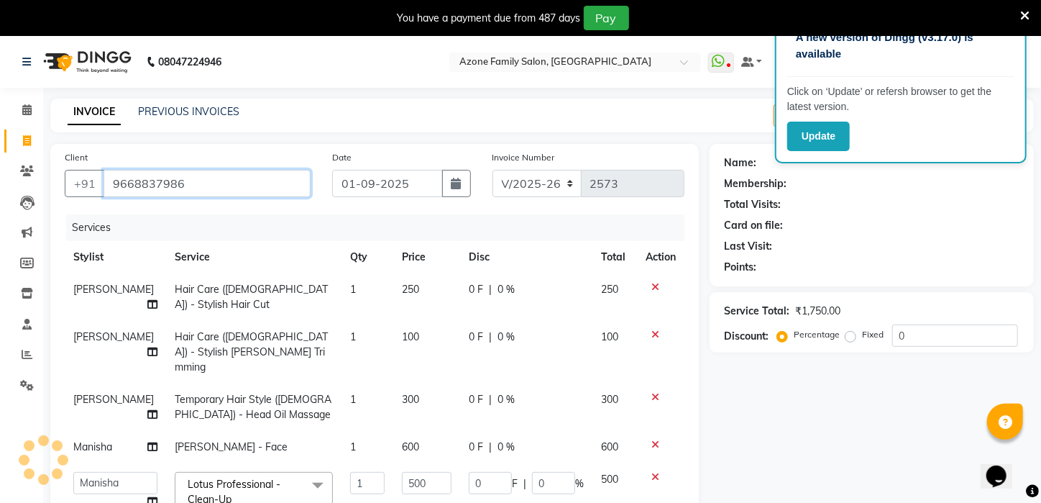
type input "9668837986"
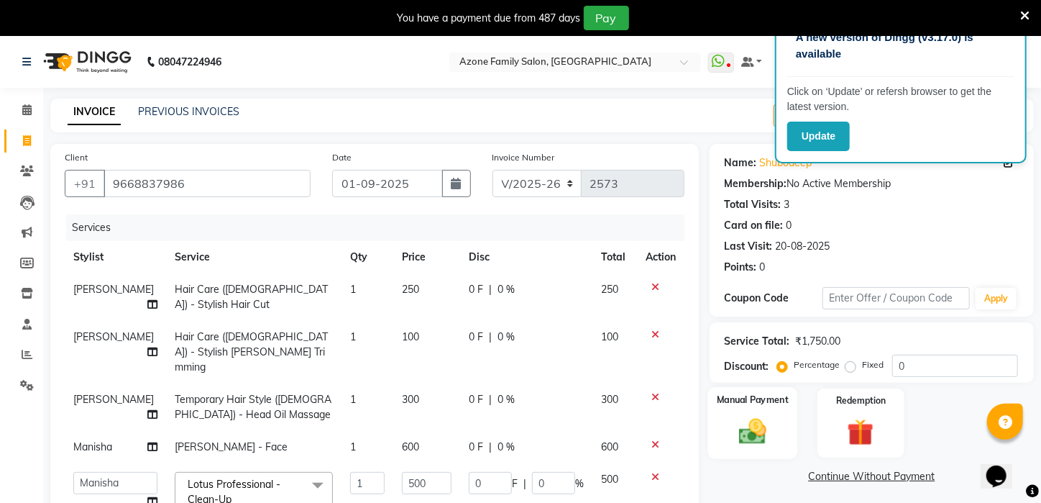
click at [780, 425] on div "Manual Payment" at bounding box center [753, 423] width 90 height 72
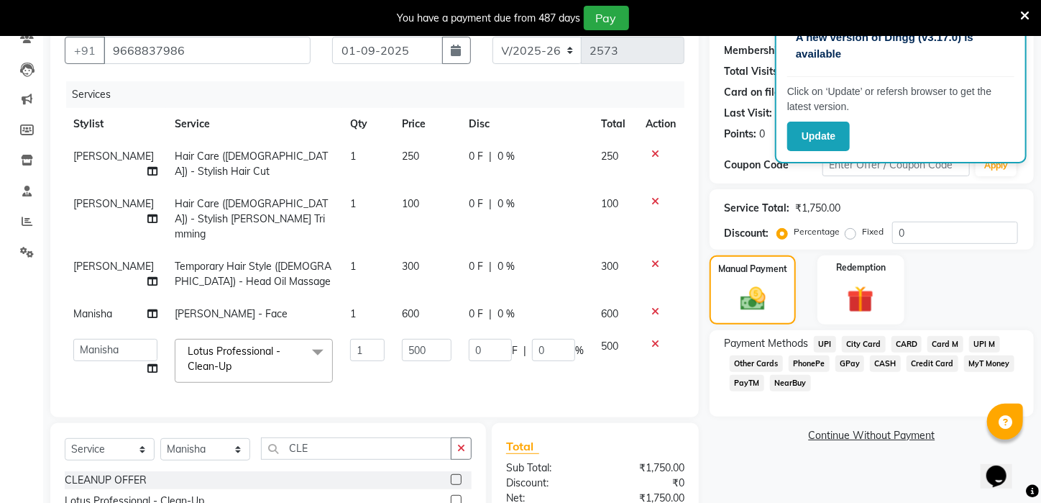
scroll to position [211, 0]
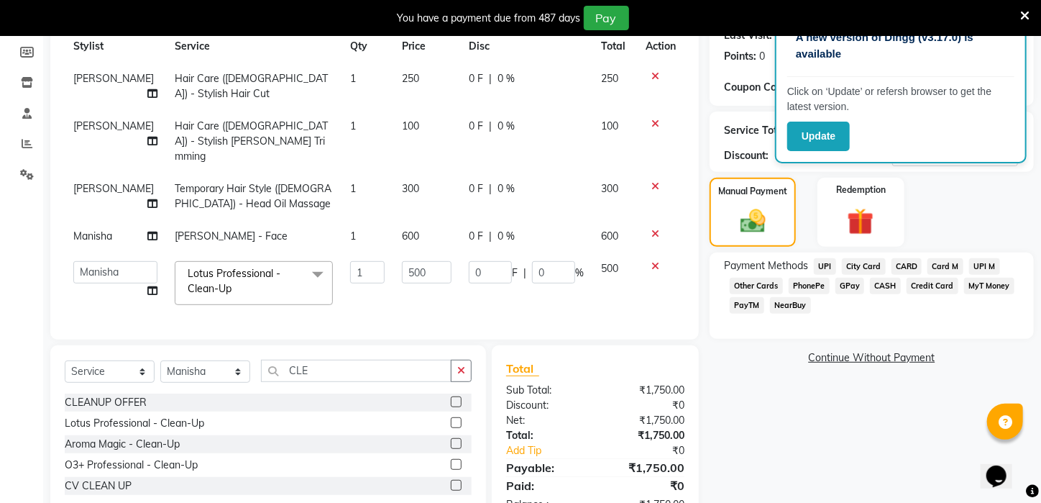
click at [826, 275] on span "UPI" at bounding box center [825, 266] width 22 height 17
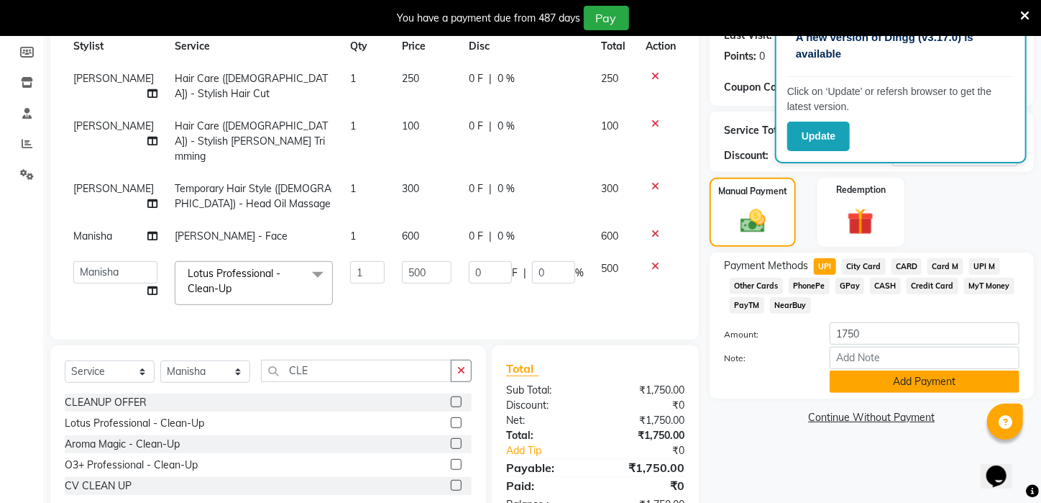
click at [858, 387] on button "Add Payment" at bounding box center [925, 381] width 190 height 22
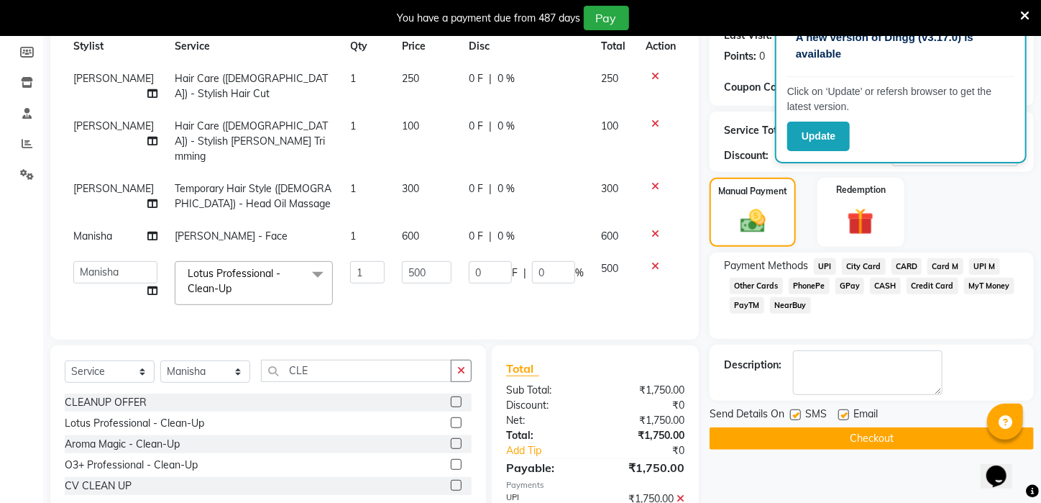
click at [882, 449] on button "Checkout" at bounding box center [872, 438] width 324 height 22
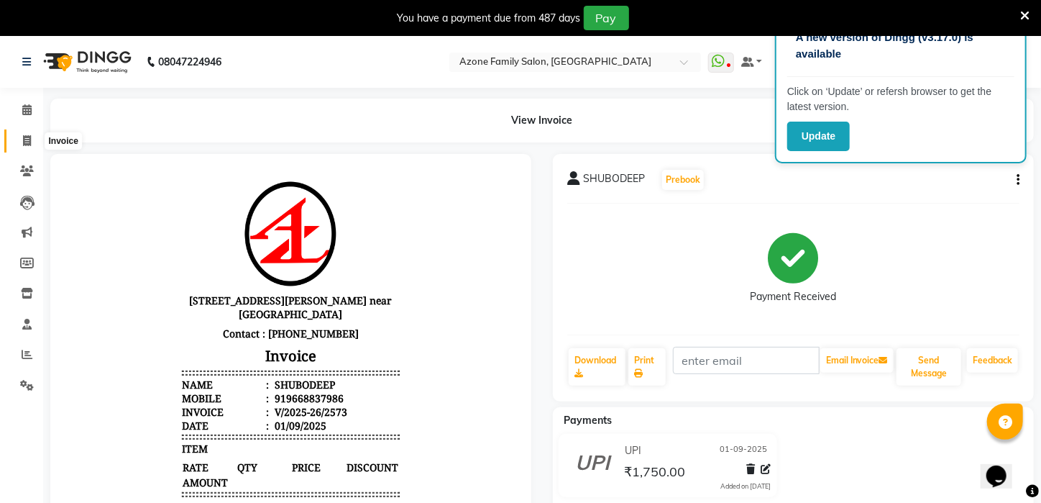
click at [20, 137] on span at bounding box center [26, 141] width 25 height 17
select select "service"
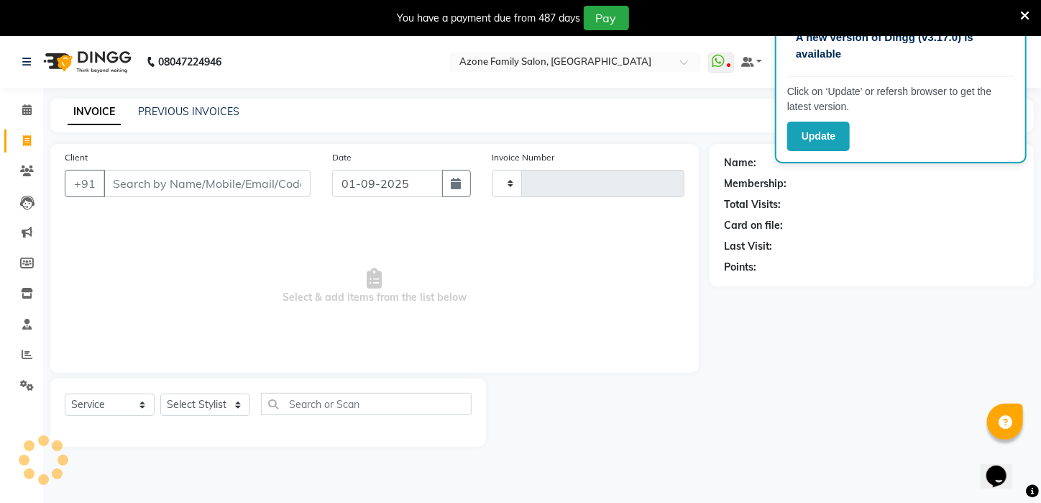
scroll to position [36, 0]
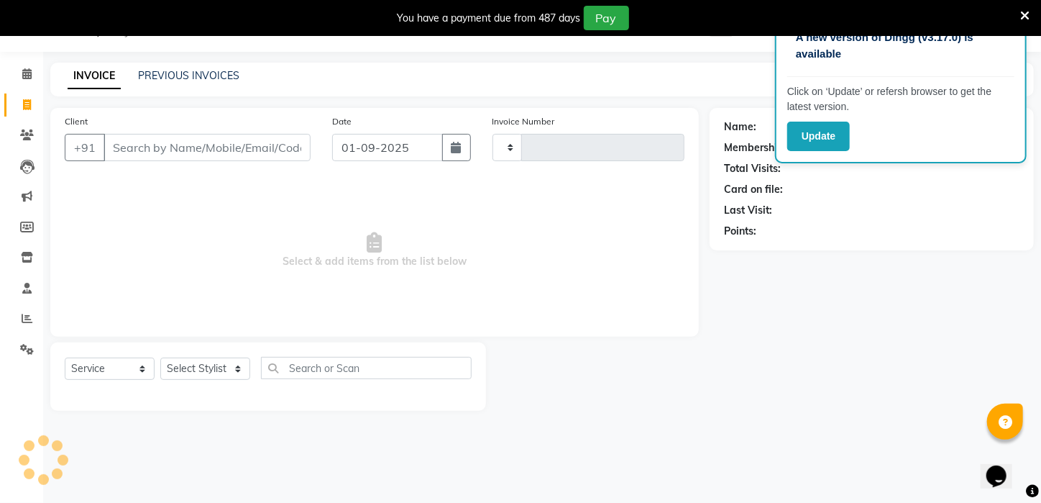
type input "2574"
select select "4296"
click at [157, 72] on link "PREVIOUS INVOICES" at bounding box center [188, 75] width 101 height 13
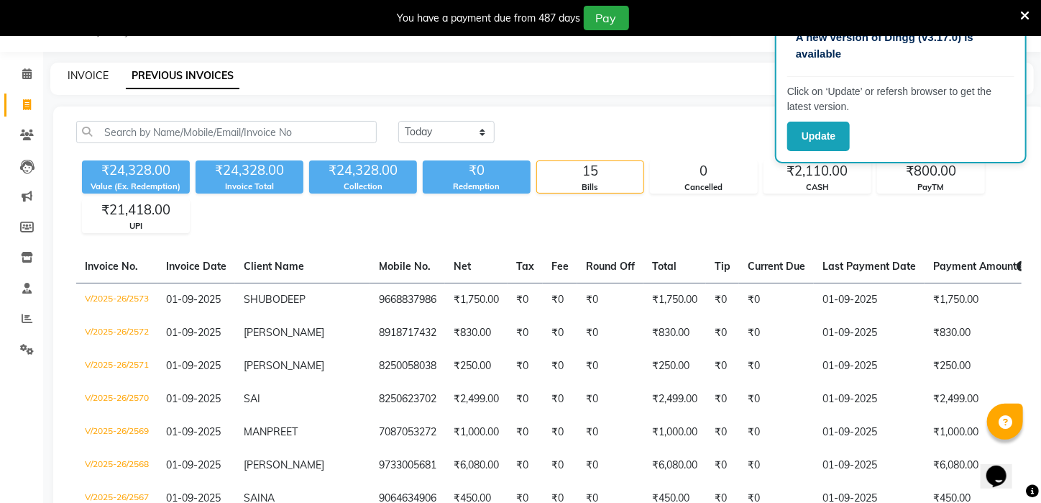
click at [78, 76] on link "INVOICE" at bounding box center [88, 75] width 41 height 13
select select "service"
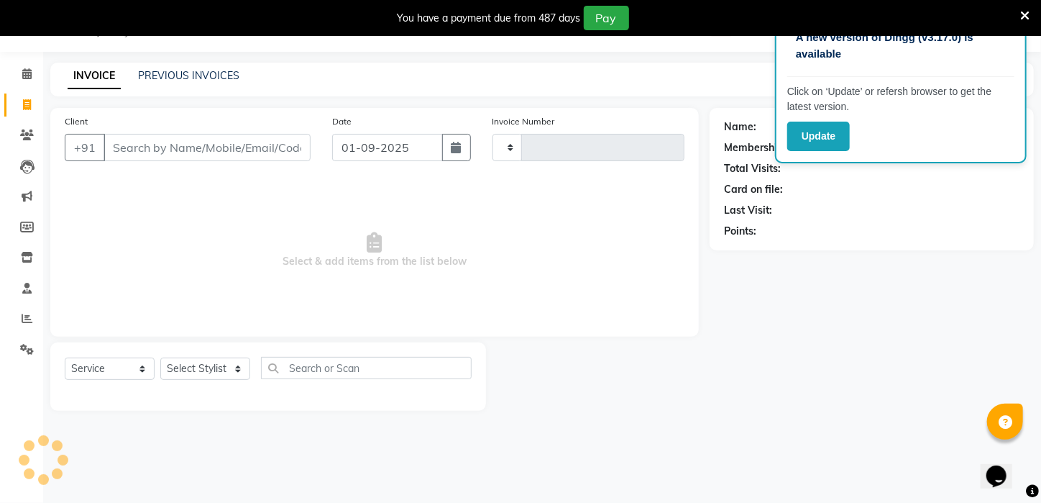
type input "2574"
select select "4296"
click at [177, 78] on link "PREVIOUS INVOICES" at bounding box center [188, 75] width 101 height 13
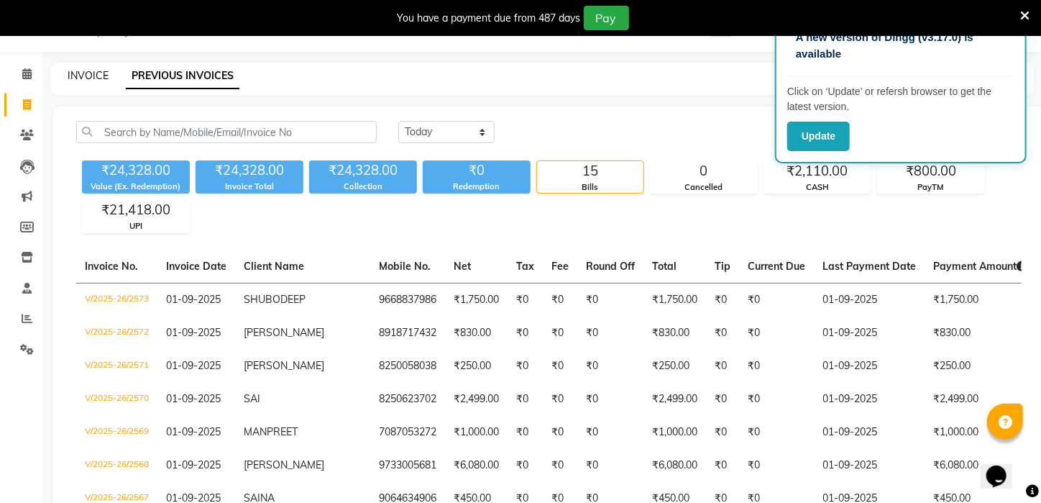
click at [99, 73] on link "INVOICE" at bounding box center [88, 75] width 41 height 13
select select "service"
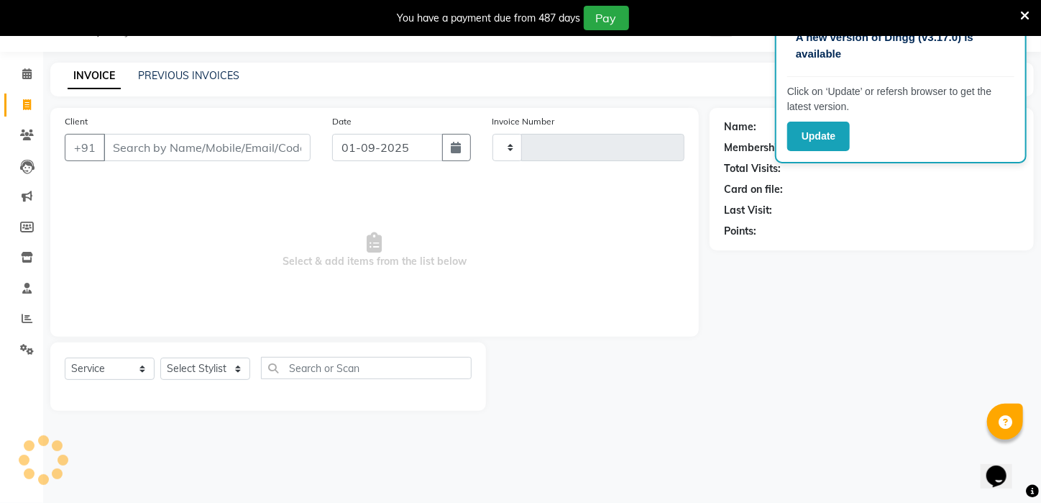
type input "2574"
select select "4296"
click at [187, 367] on select "Select Stylist [PERSON_NAME] [PERSON_NAME] DEEPIKA [PERSON_NAME] [PERSON_NAME] …" at bounding box center [205, 368] width 90 height 22
select select "28698"
click at [160, 357] on select "Select Stylist [PERSON_NAME] [PERSON_NAME] DEEPIKA [PERSON_NAME] [PERSON_NAME] …" at bounding box center [205, 368] width 90 height 22
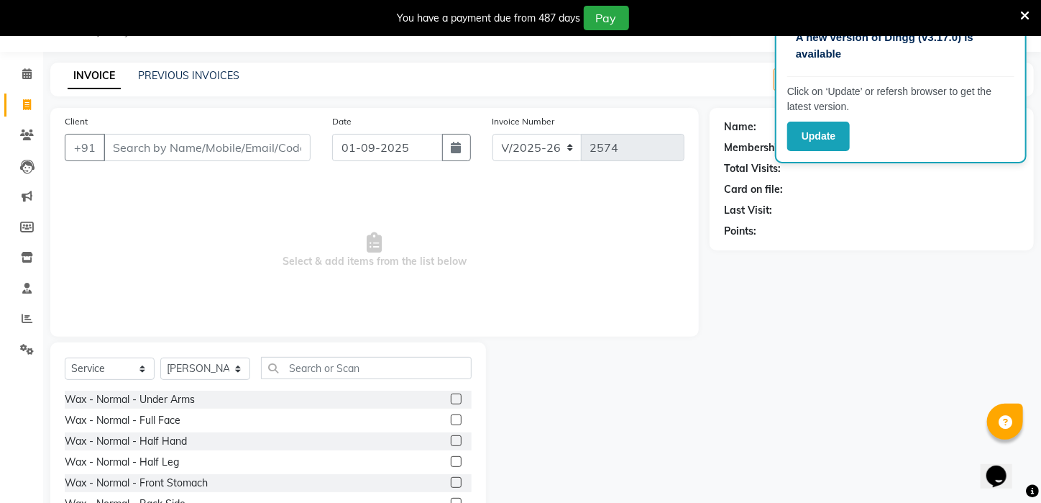
click at [367, 381] on div "Select Service Product Membership Package Voucher Prepaid Gift Card Select Styl…" at bounding box center [268, 374] width 407 height 34
click at [370, 368] on input "text" at bounding box center [366, 368] width 211 height 22
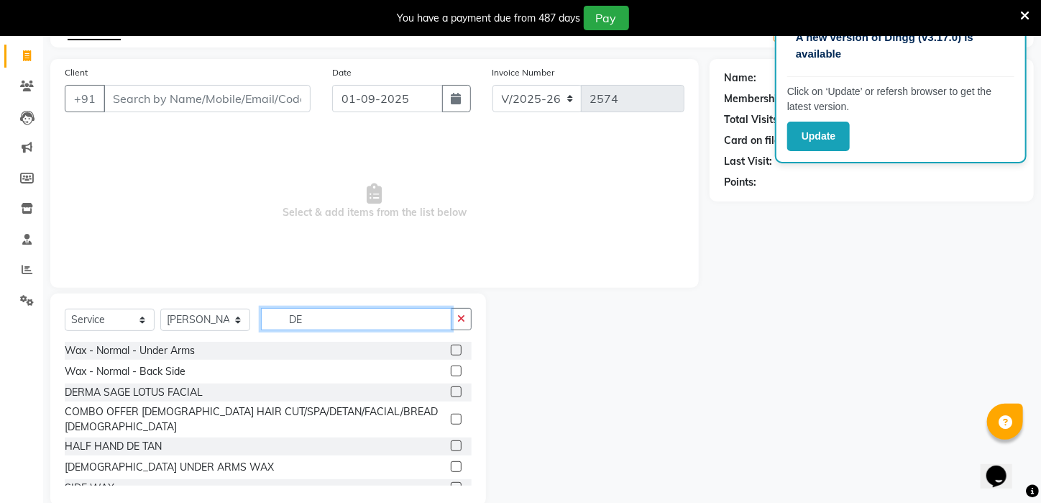
scroll to position [108, 0]
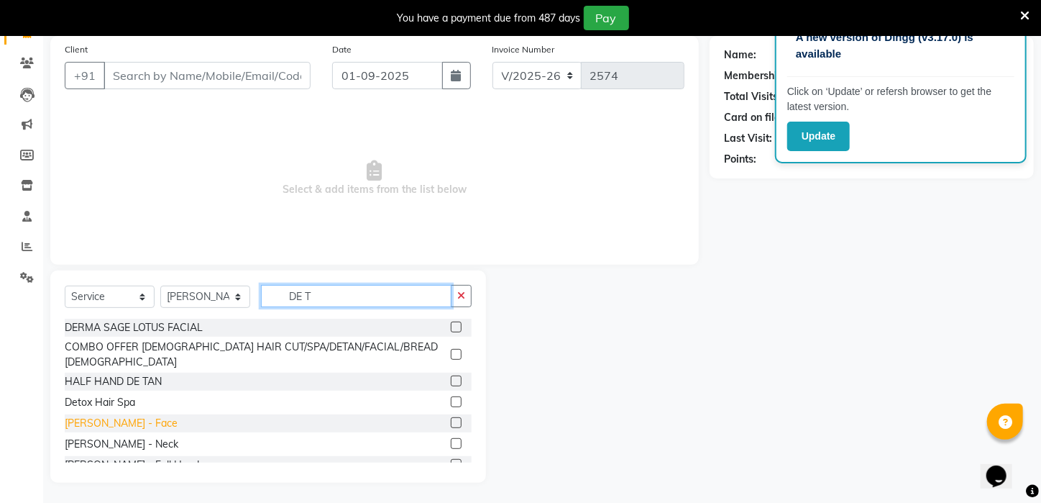
type input "DE T"
click at [107, 416] on div "[PERSON_NAME] - Face" at bounding box center [121, 423] width 113 height 15
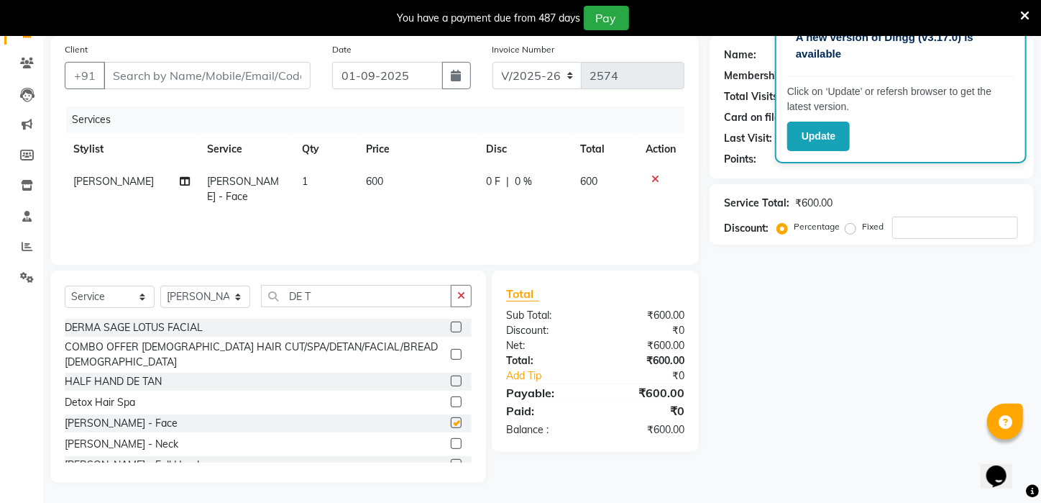
checkbox input "false"
drag, startPoint x: 360, startPoint y: 293, endPoint x: 168, endPoint y: 312, distance: 192.9
click at [168, 312] on div "Select Service Product Membership Package Voucher Prepaid Gift Card Select Styl…" at bounding box center [268, 302] width 407 height 34
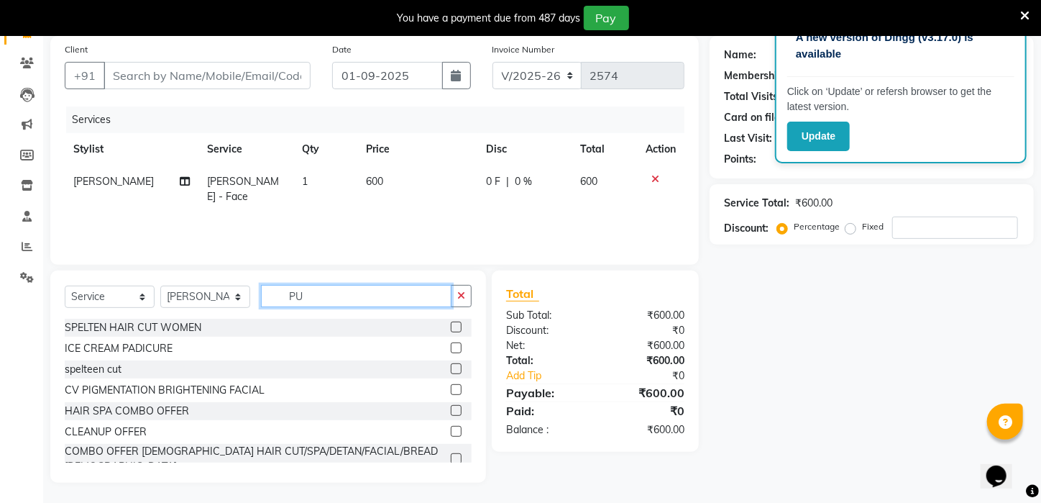
scroll to position [78, 0]
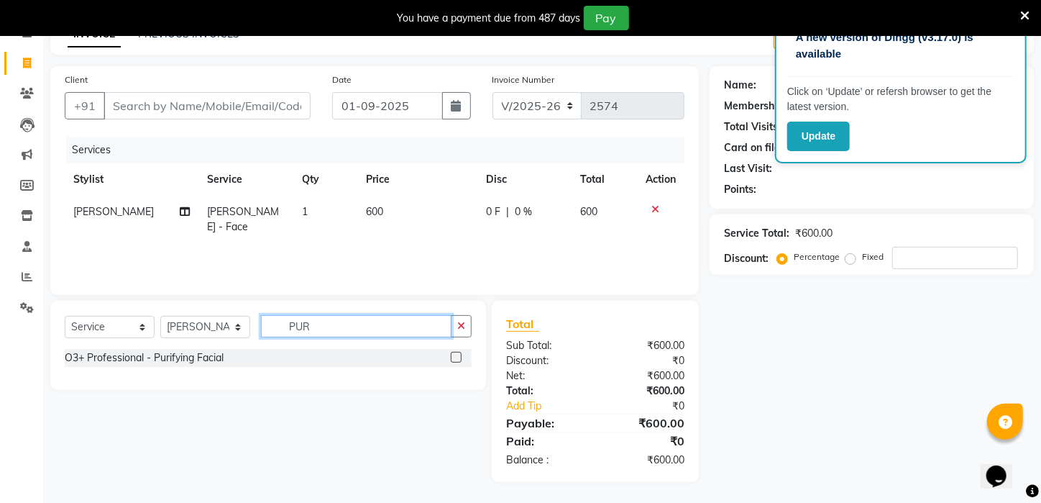
type input "PUR"
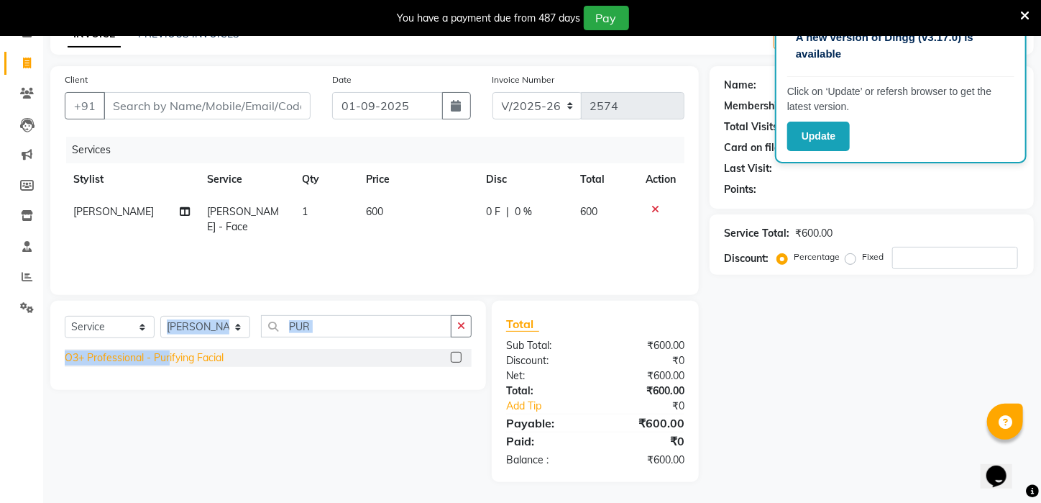
drag, startPoint x: 172, startPoint y: 345, endPoint x: 168, endPoint y: 361, distance: 16.2
click at [168, 361] on div "Select Service Product Membership Package Voucher Prepaid Gift Card Select Styl…" at bounding box center [268, 345] width 436 height 89
click at [168, 361] on div "O3+ Professional - Purifying Facial" at bounding box center [144, 357] width 159 height 15
checkbox input "false"
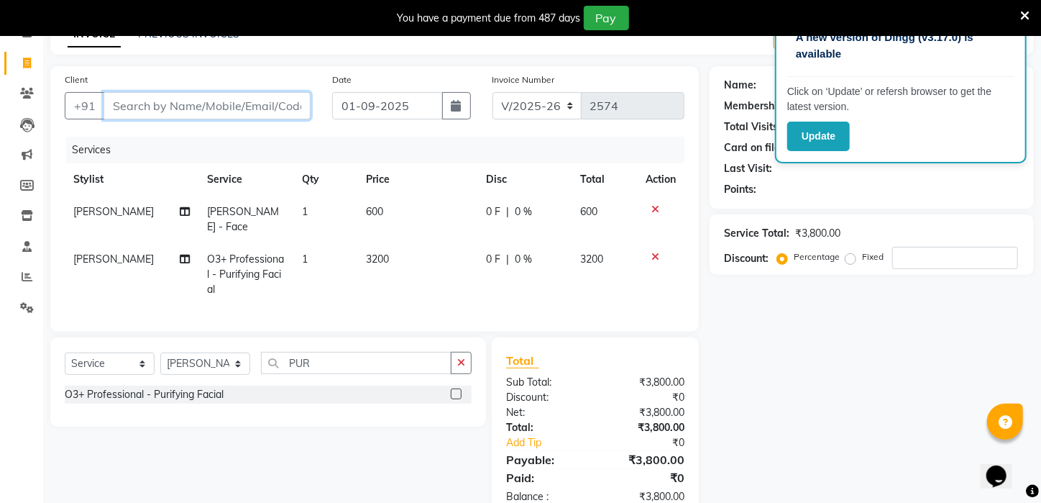
click at [273, 99] on input "Client" at bounding box center [207, 105] width 207 height 27
type input "8"
type input "0"
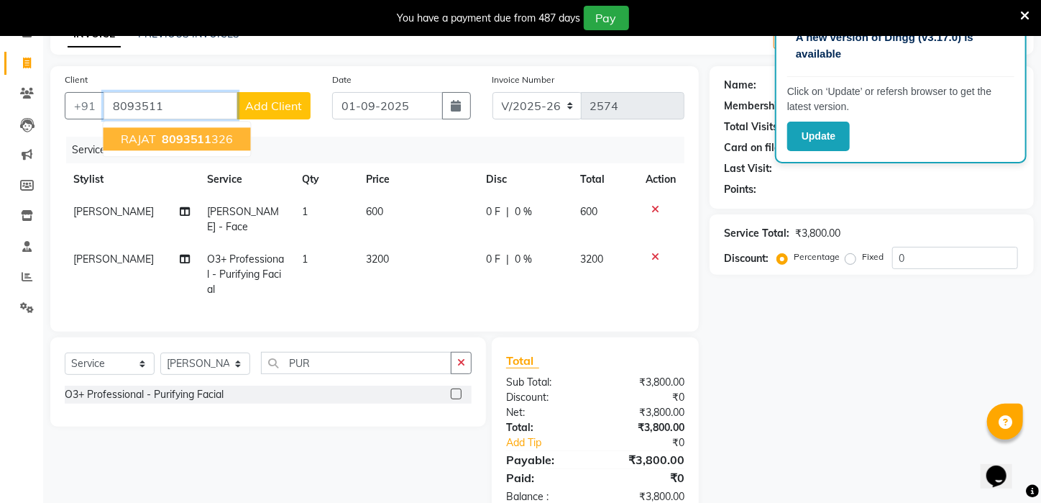
click at [201, 138] on span "8093511" at bounding box center [187, 139] width 50 height 14
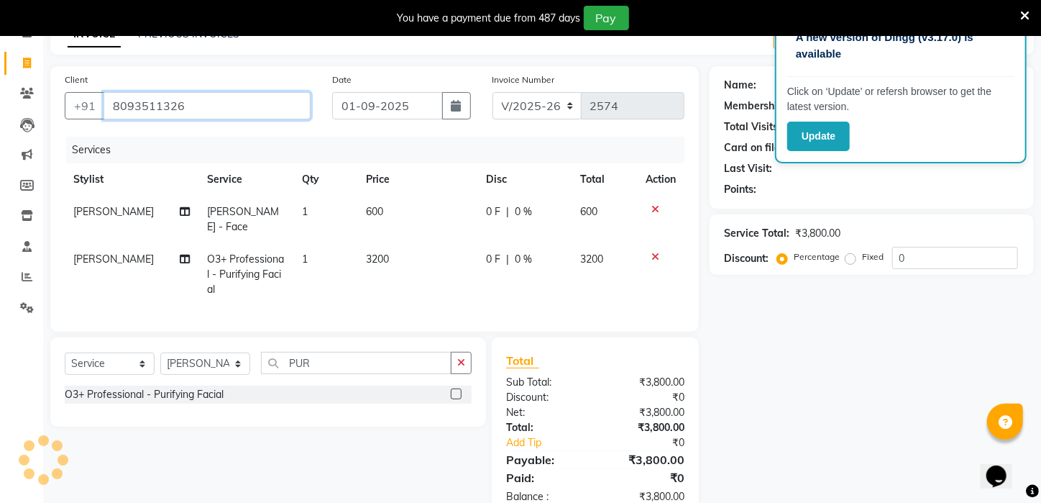
type input "8093511326"
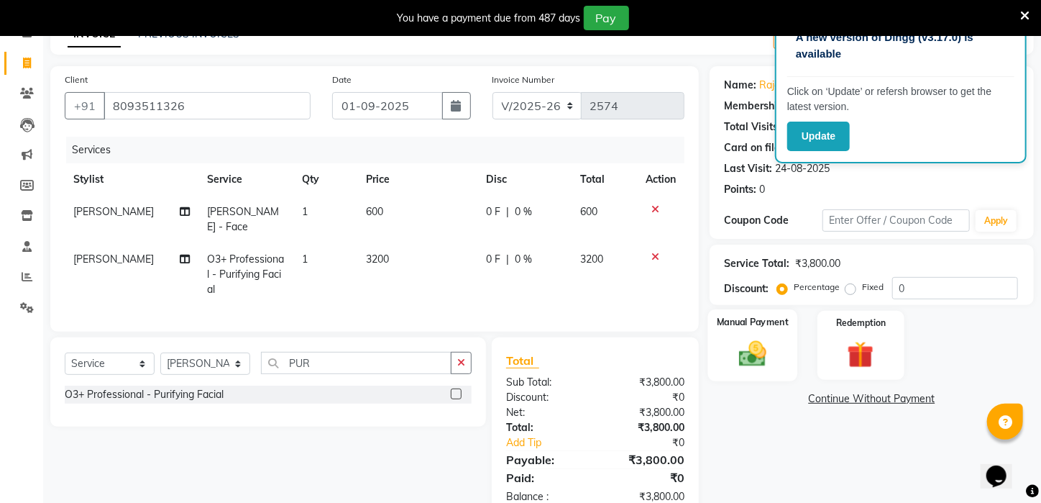
click at [761, 365] on img at bounding box center [753, 354] width 45 height 32
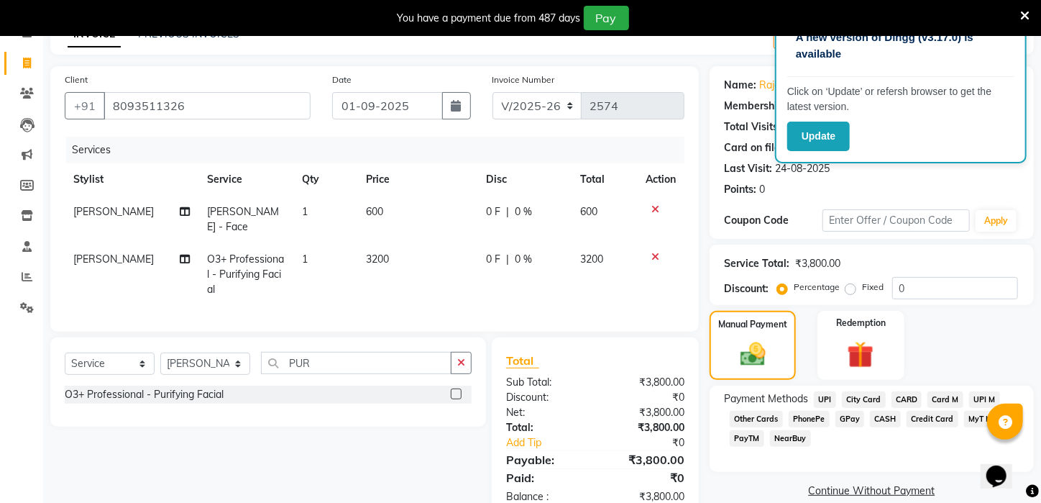
click at [825, 408] on span "UPI" at bounding box center [825, 399] width 22 height 17
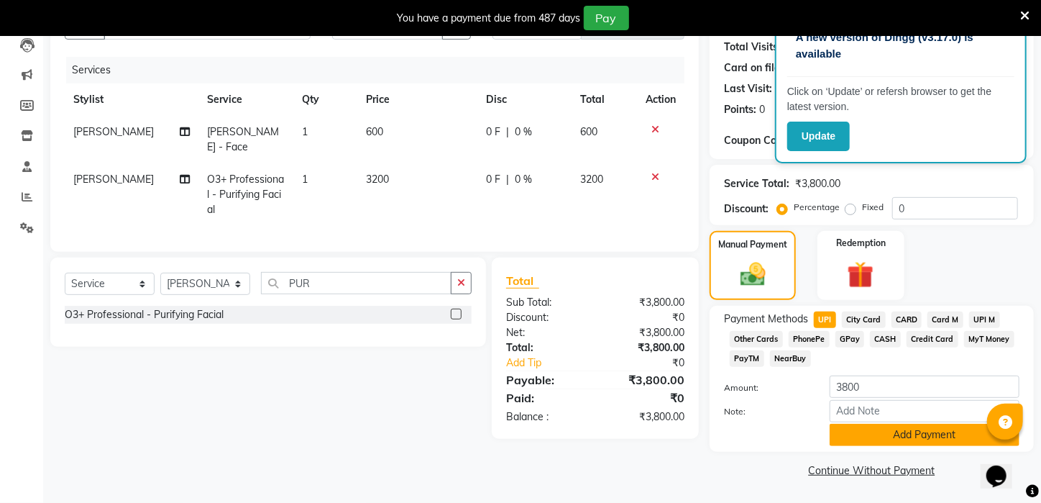
click at [900, 437] on button "Add Payment" at bounding box center [925, 435] width 190 height 22
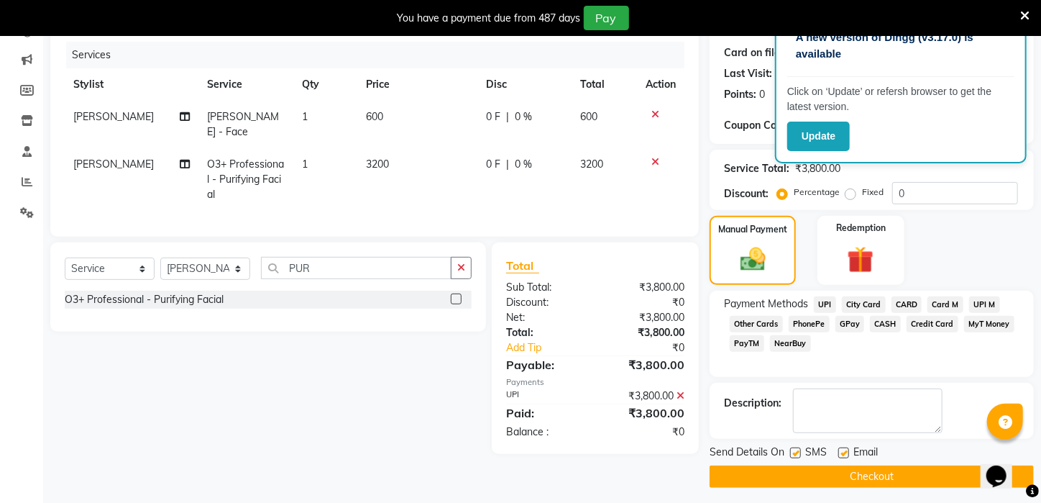
click at [898, 488] on button "Checkout" at bounding box center [872, 476] width 324 height 22
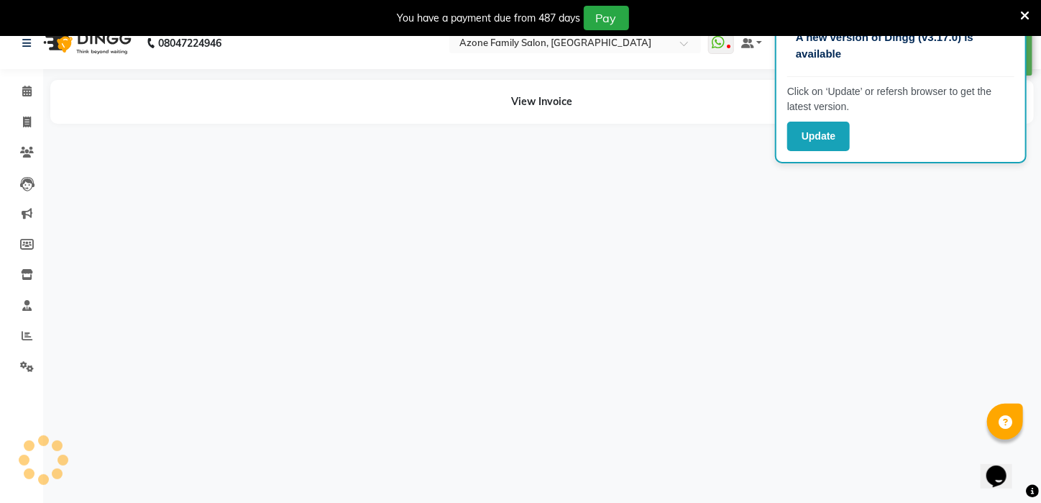
scroll to position [36, 0]
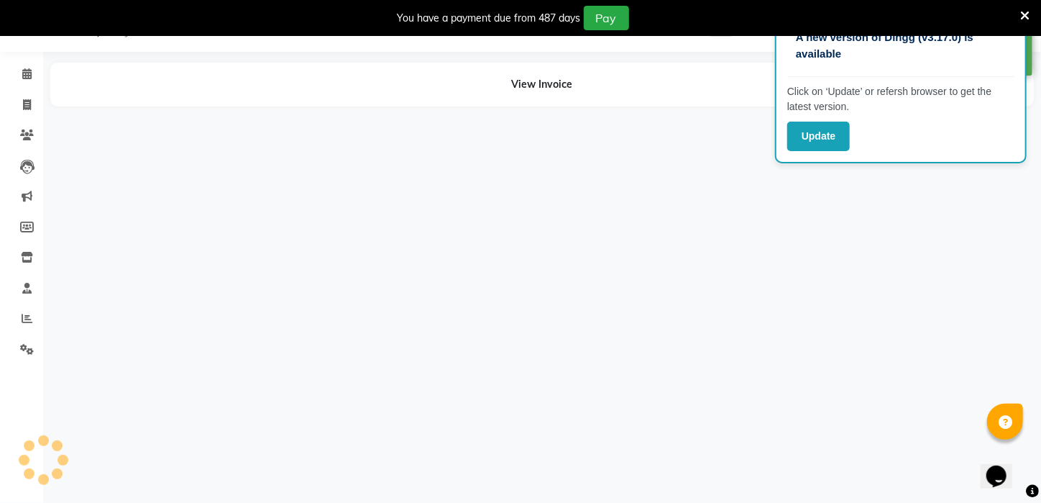
click at [688, 395] on div "A new version of Dingg (v3.17.0) is available Click on ‘Update’ or refersh brow…" at bounding box center [520, 251] width 1041 height 503
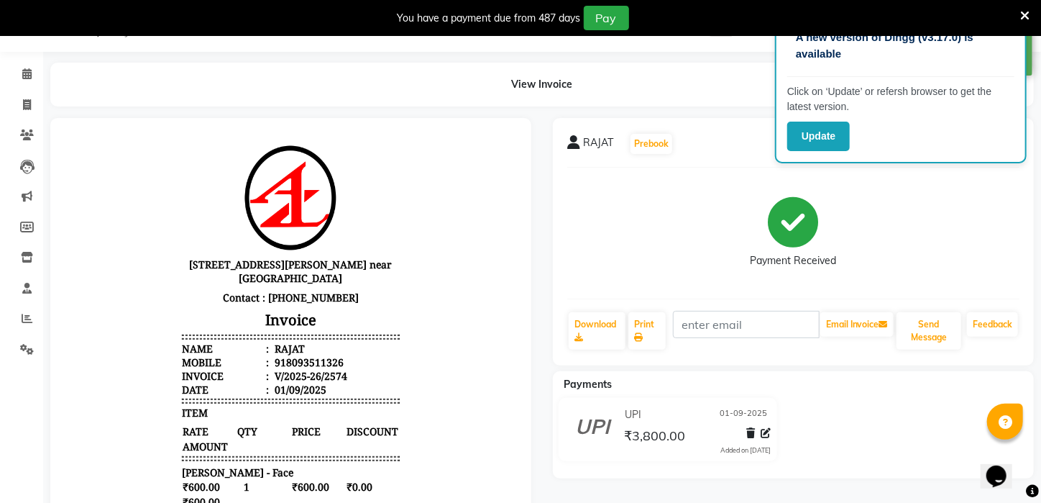
scroll to position [0, 0]
click at [28, 105] on icon at bounding box center [27, 104] width 8 height 11
select select "service"
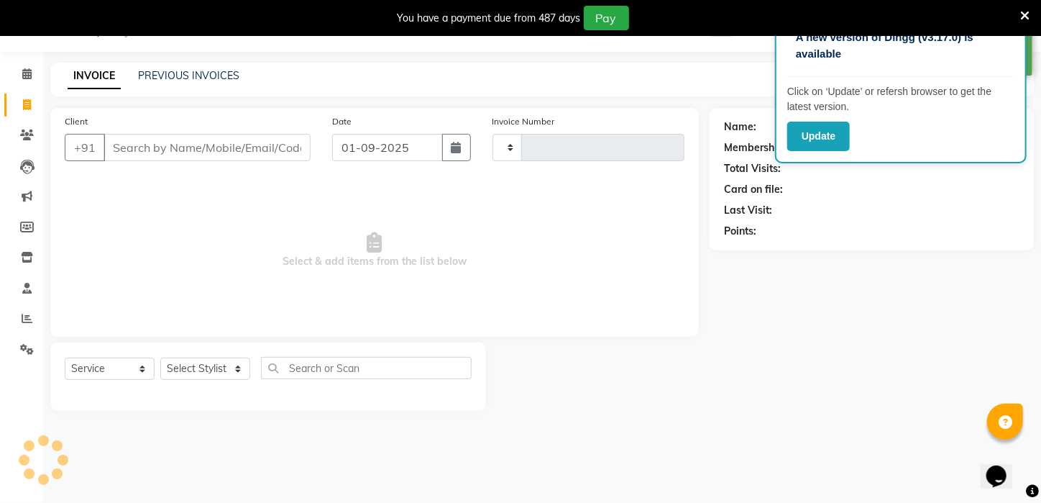
type input "2575"
select select "4296"
click at [223, 73] on link "PREVIOUS INVOICES" at bounding box center [188, 75] width 101 height 13
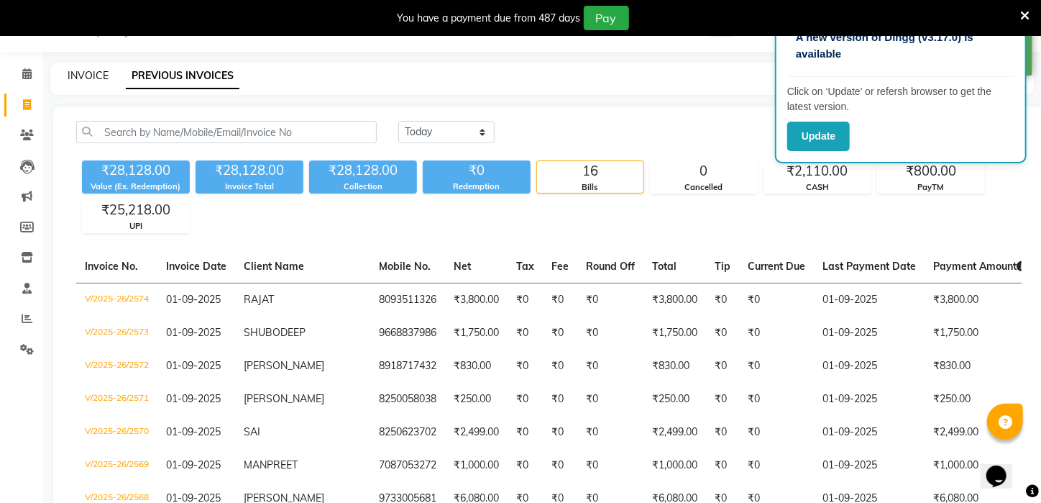
click at [81, 73] on link "INVOICE" at bounding box center [88, 75] width 41 height 13
select select "service"
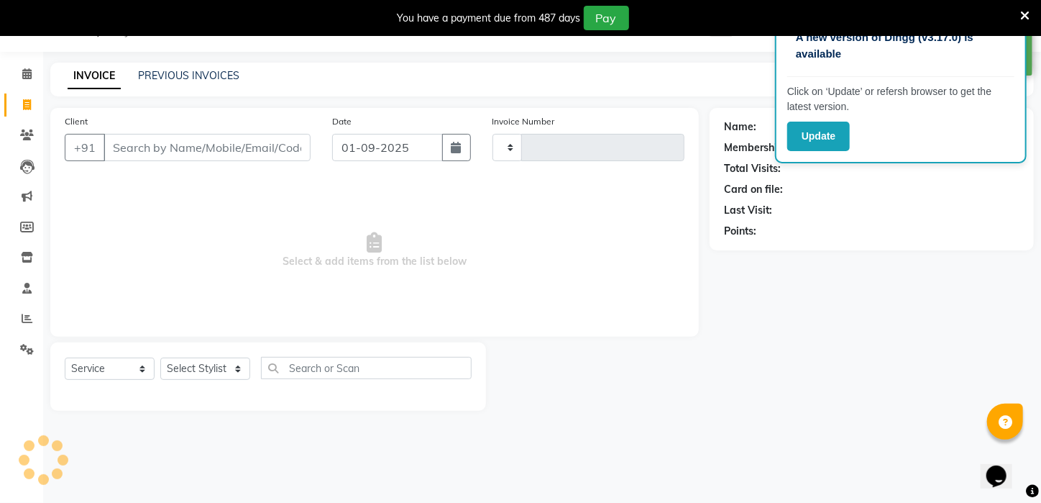
type input "2575"
select select "4296"
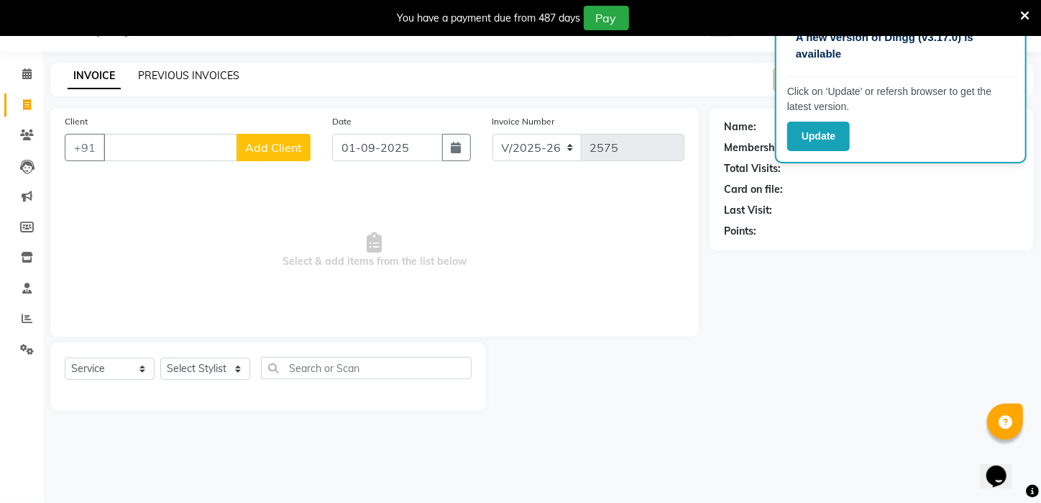
click at [194, 70] on link "PREVIOUS INVOICES" at bounding box center [188, 75] width 101 height 13
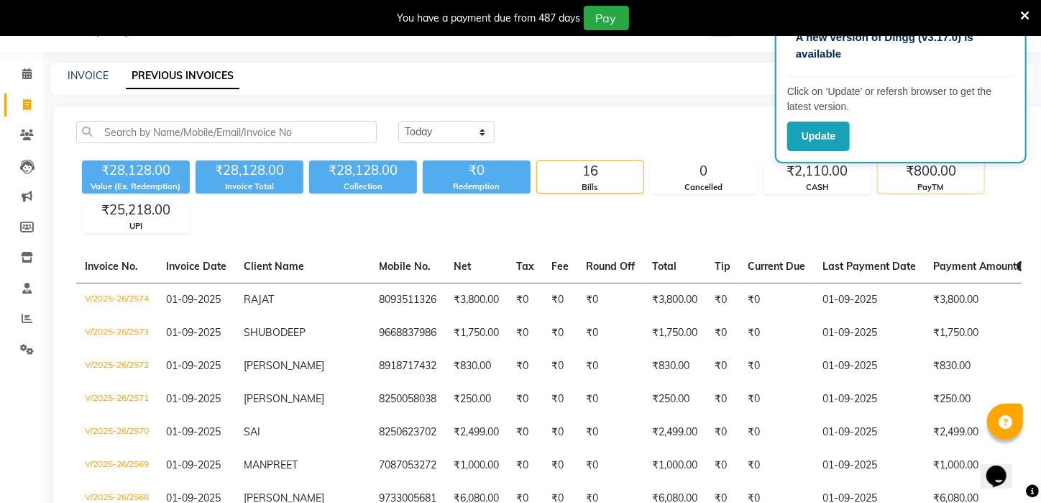
click at [944, 171] on div "₹800.00" at bounding box center [931, 171] width 106 height 20
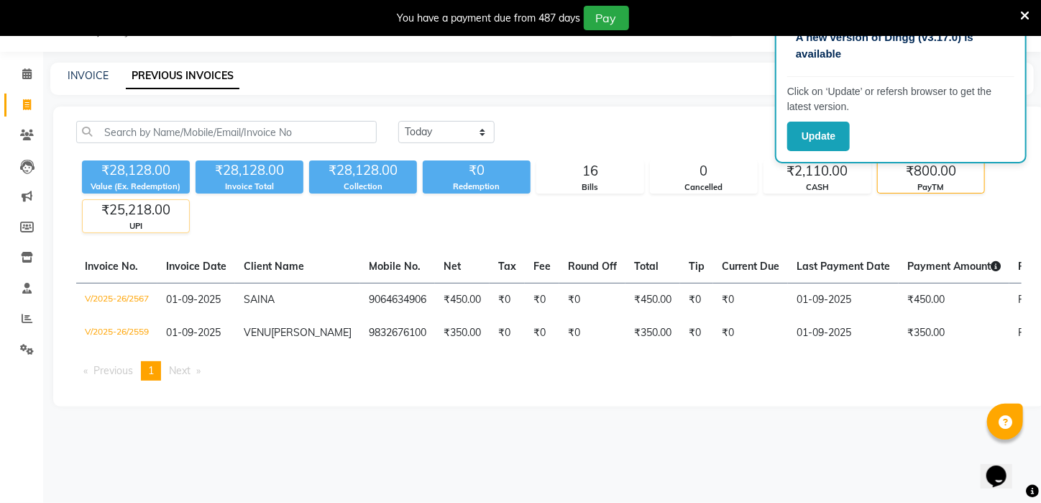
click at [113, 209] on div "₹25,218.00" at bounding box center [136, 210] width 106 height 20
